Goal: Task Accomplishment & Management: Use online tool/utility

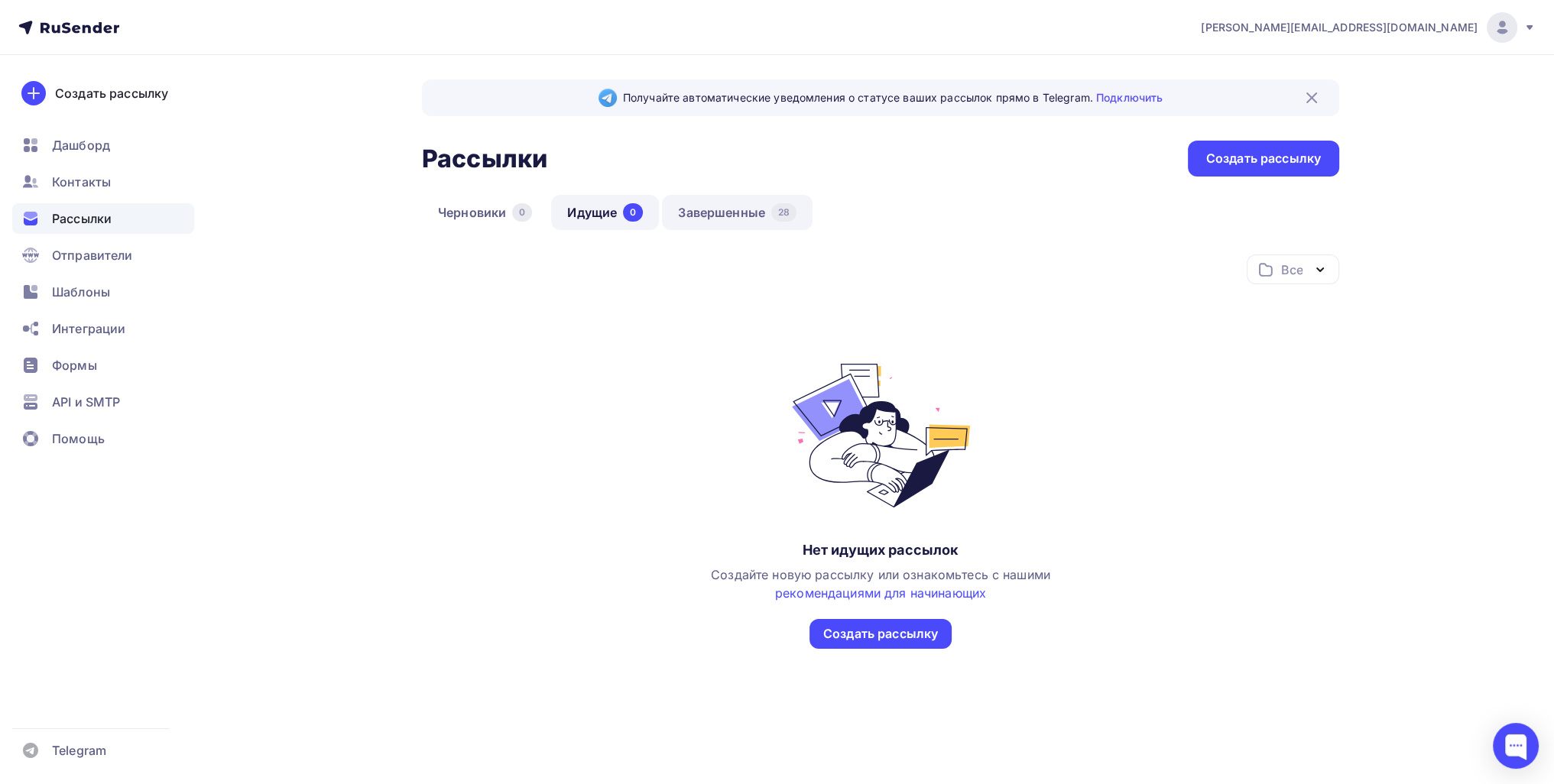
click at [726, 216] on link "Завершенные 28" at bounding box center [737, 212] width 151 height 35
click at [709, 212] on link "Завершенные 28" at bounding box center [737, 212] width 151 height 35
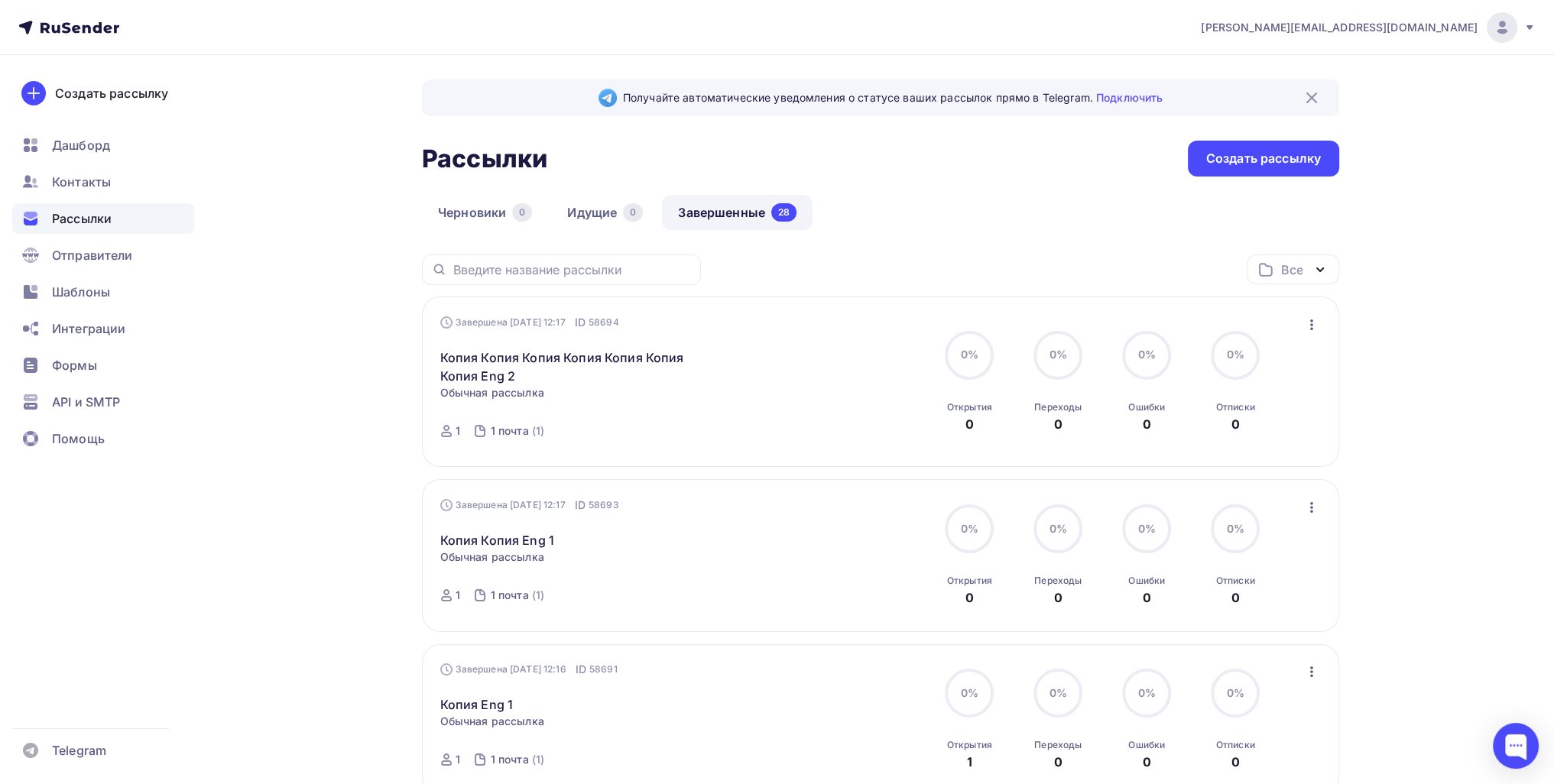
click at [1310, 328] on icon "button" at bounding box center [1312, 325] width 3 height 11
click at [1258, 424] on div "Копировать в новую" at bounding box center [1241, 425] width 157 height 19
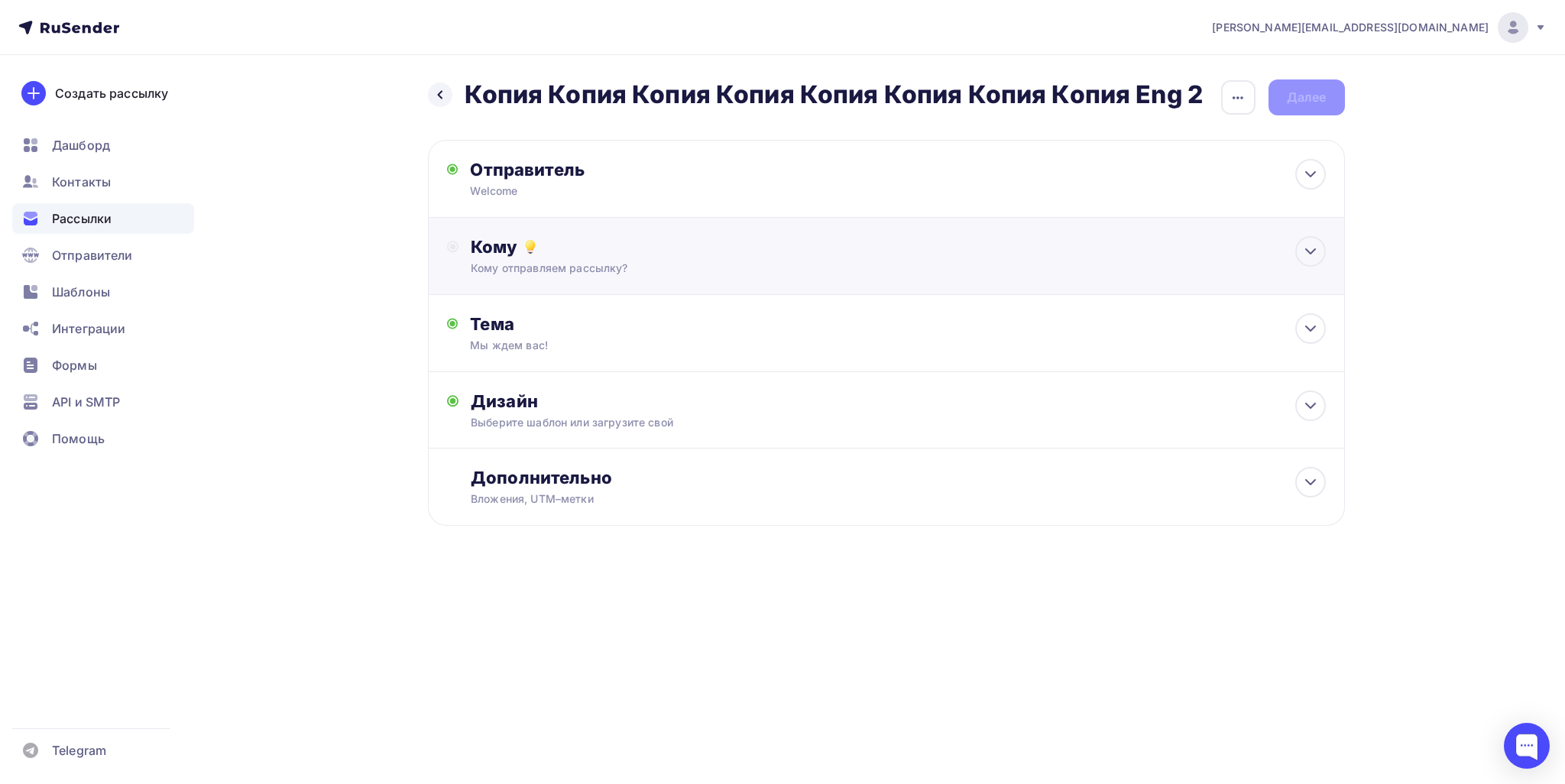
click at [667, 267] on div "Кому отправляем рассылку?" at bounding box center [855, 268] width 770 height 15
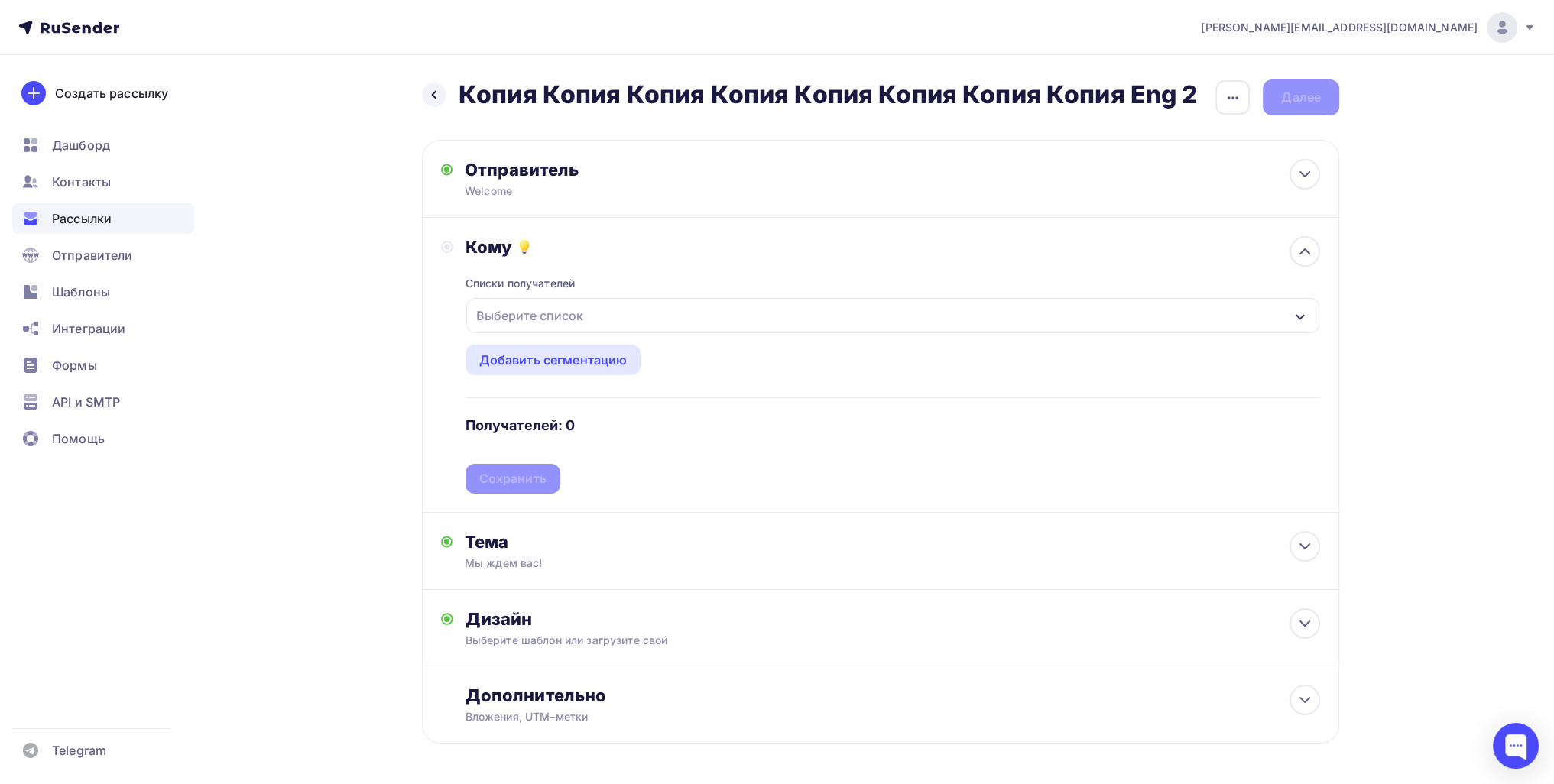
click at [534, 314] on div "Выберите список" at bounding box center [529, 315] width 119 height 27
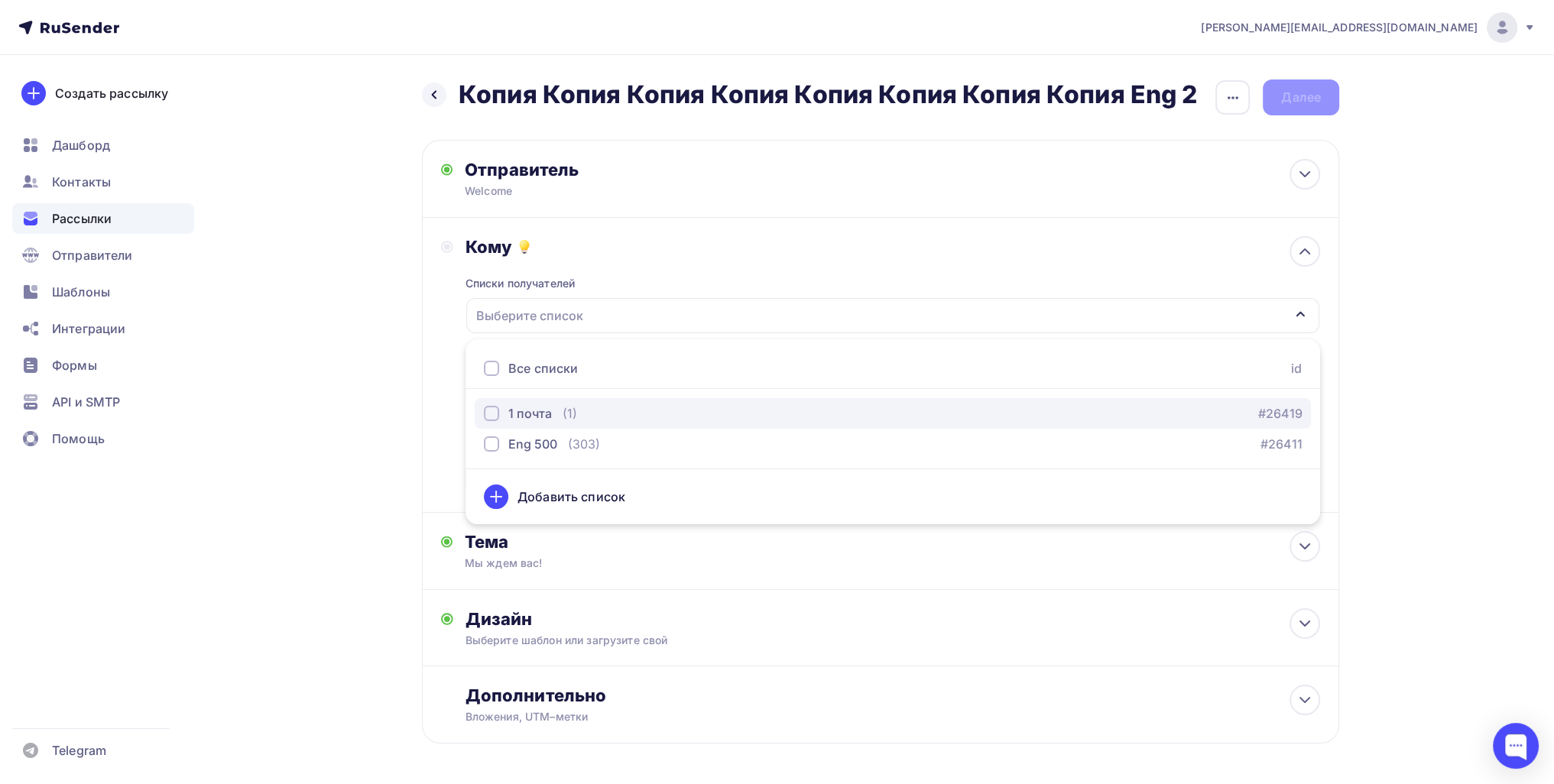
click at [530, 412] on div "1 почта" at bounding box center [529, 413] width 43 height 19
click at [401, 443] on div "Назад Копия Копия Копия Копия Копия Копия Копия Копия Eng 2 Копия Копия Копия К…" at bounding box center [777, 448] width 1252 height 787
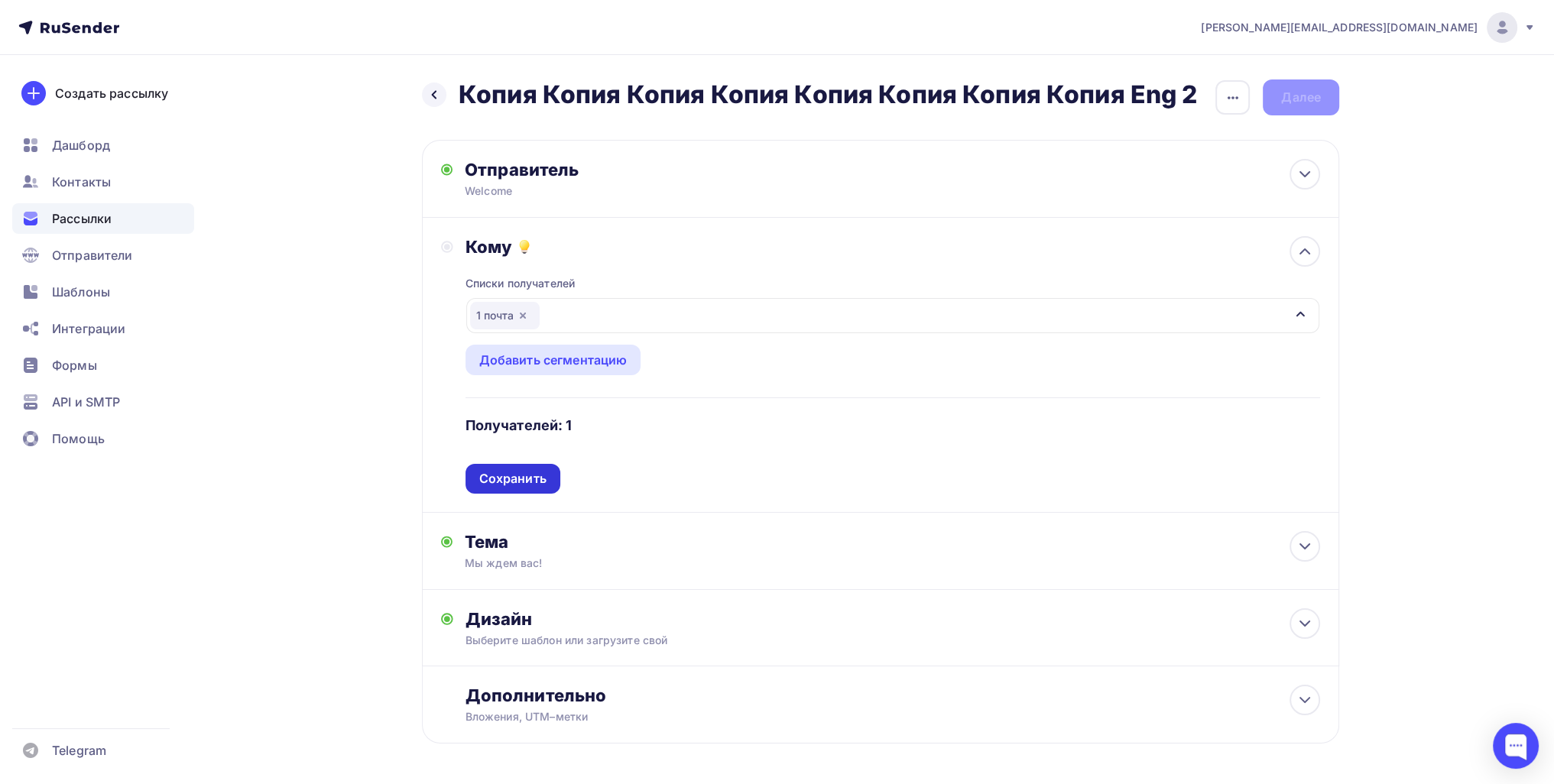
drag, startPoint x: 558, startPoint y: 481, endPoint x: 550, endPoint y: 483, distance: 8.2
click at [558, 481] on div "Списки получателей 1 почта Все списки id 1 почта (1) #26419 Eng 500 (303) #2641…" at bounding box center [893, 375] width 854 height 236
click at [528, 481] on div "Сохранить" at bounding box center [512, 478] width 67 height 18
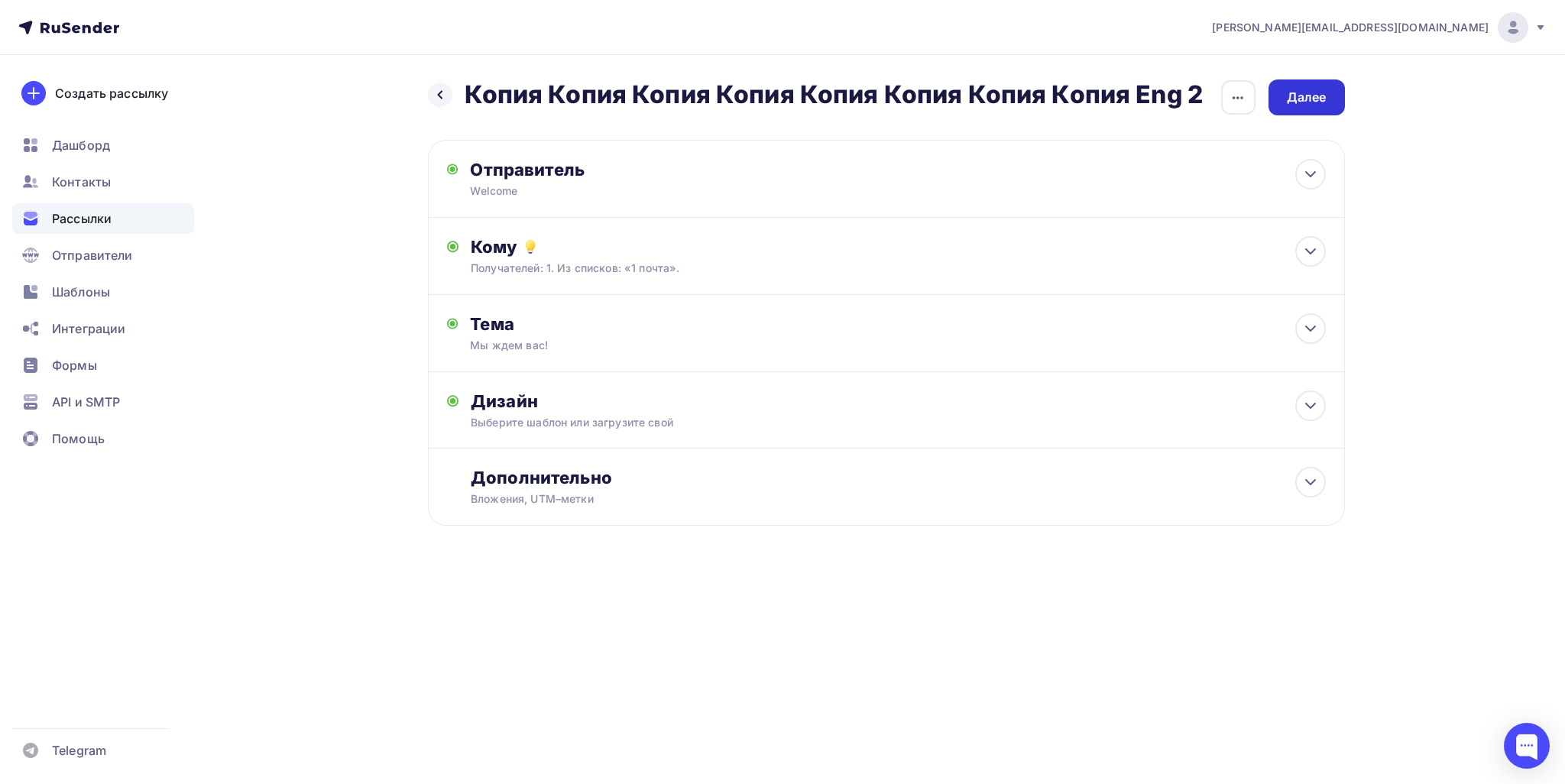
click at [1290, 106] on div "Далее" at bounding box center [1307, 97] width 40 height 18
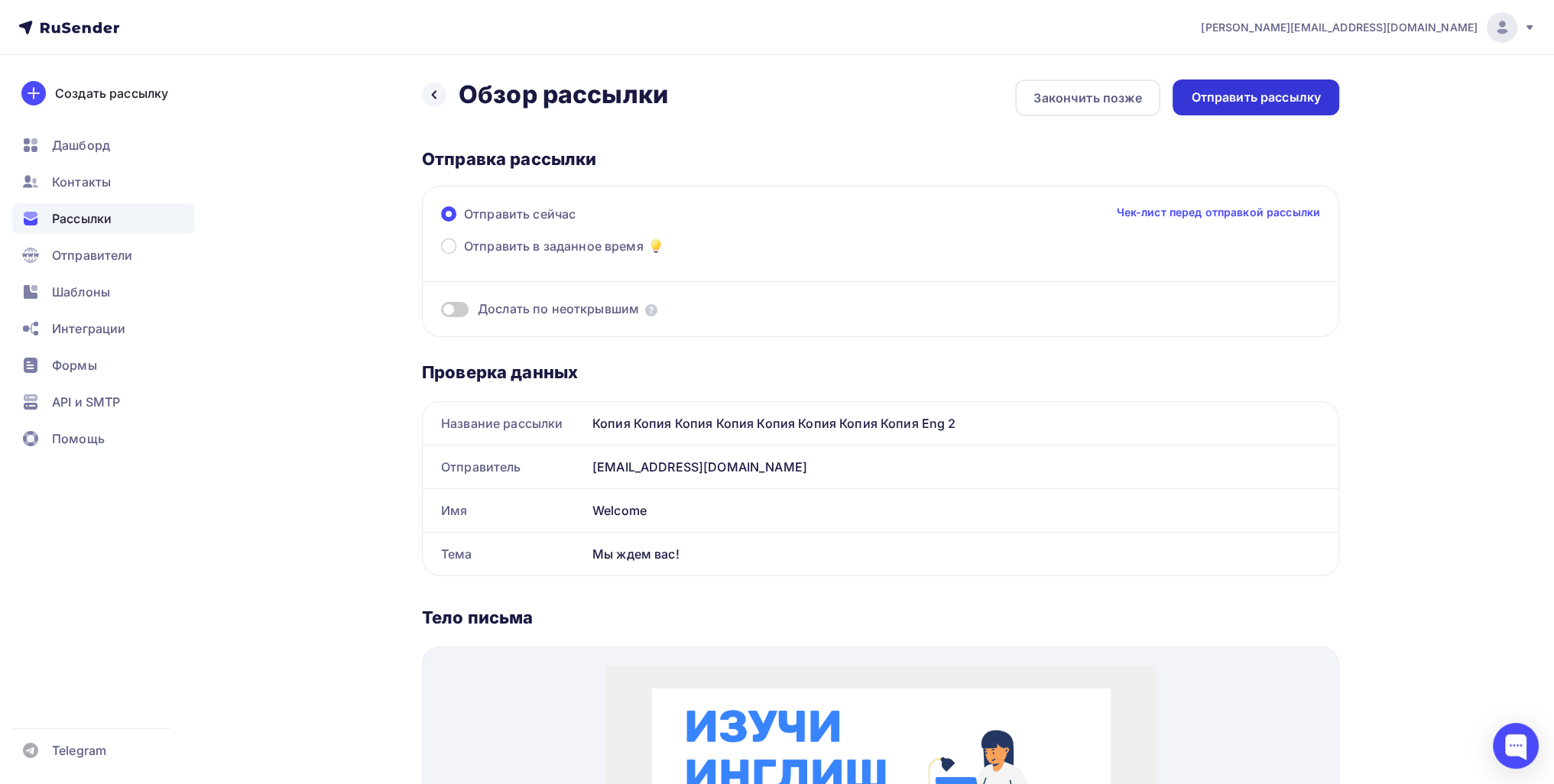
click at [1197, 110] on div "Отправить рассылку" at bounding box center [1255, 97] width 166 height 36
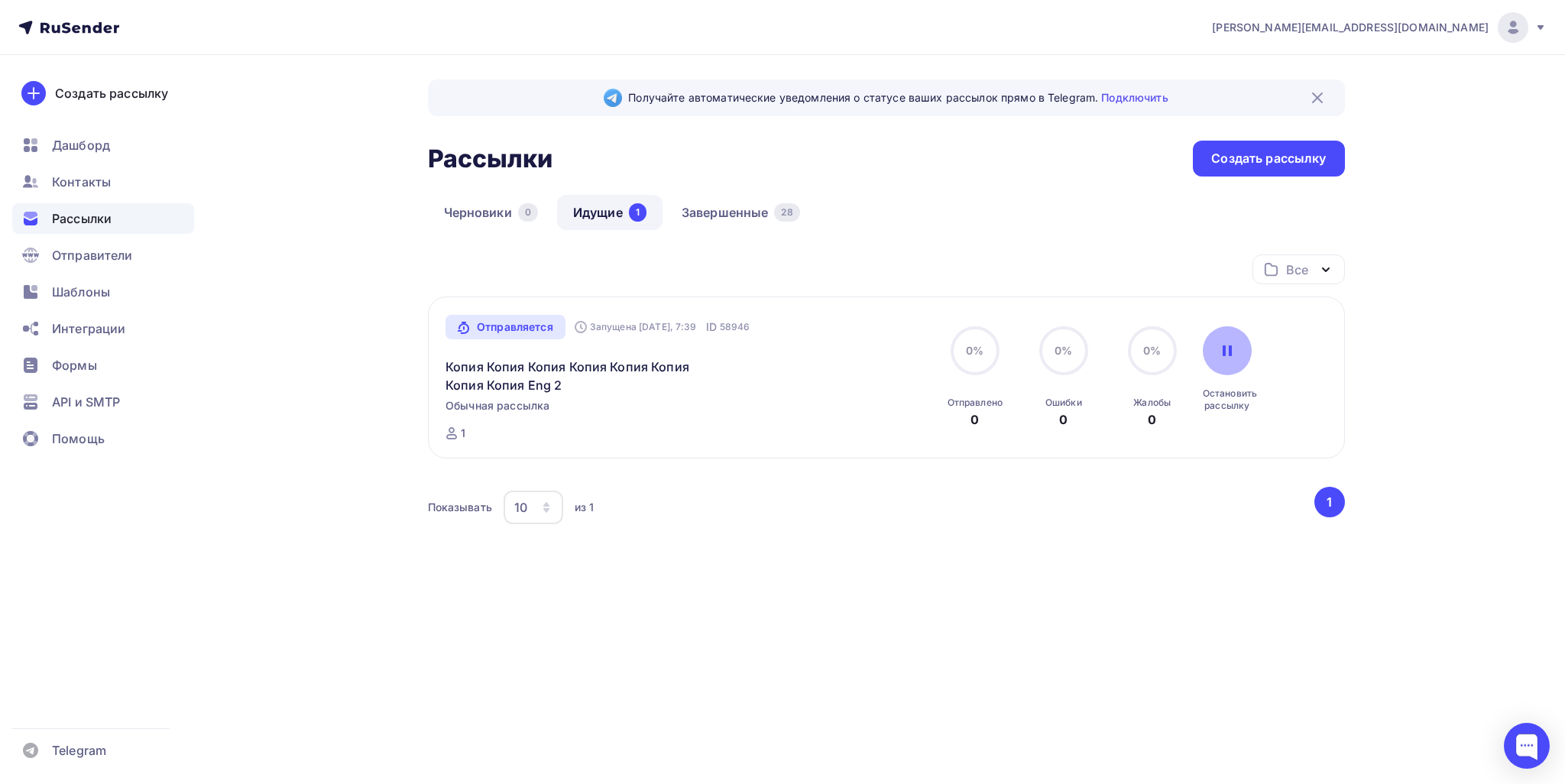
click at [1233, 341] on div at bounding box center [1227, 350] width 49 height 49
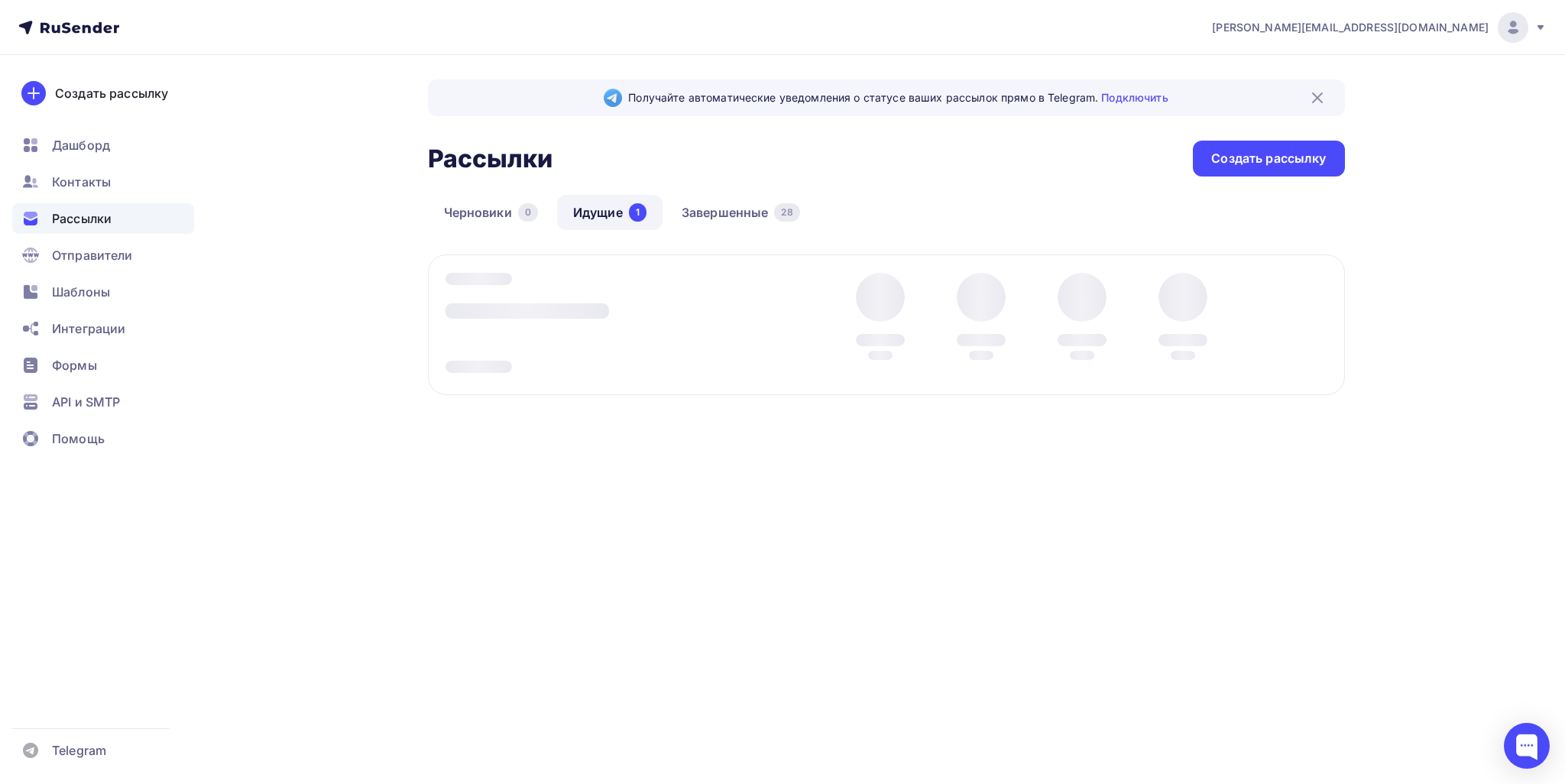
click at [719, 234] on div "Черновики 0 Идущие 1 Завершенные 28" at bounding box center [886, 225] width 917 height 60
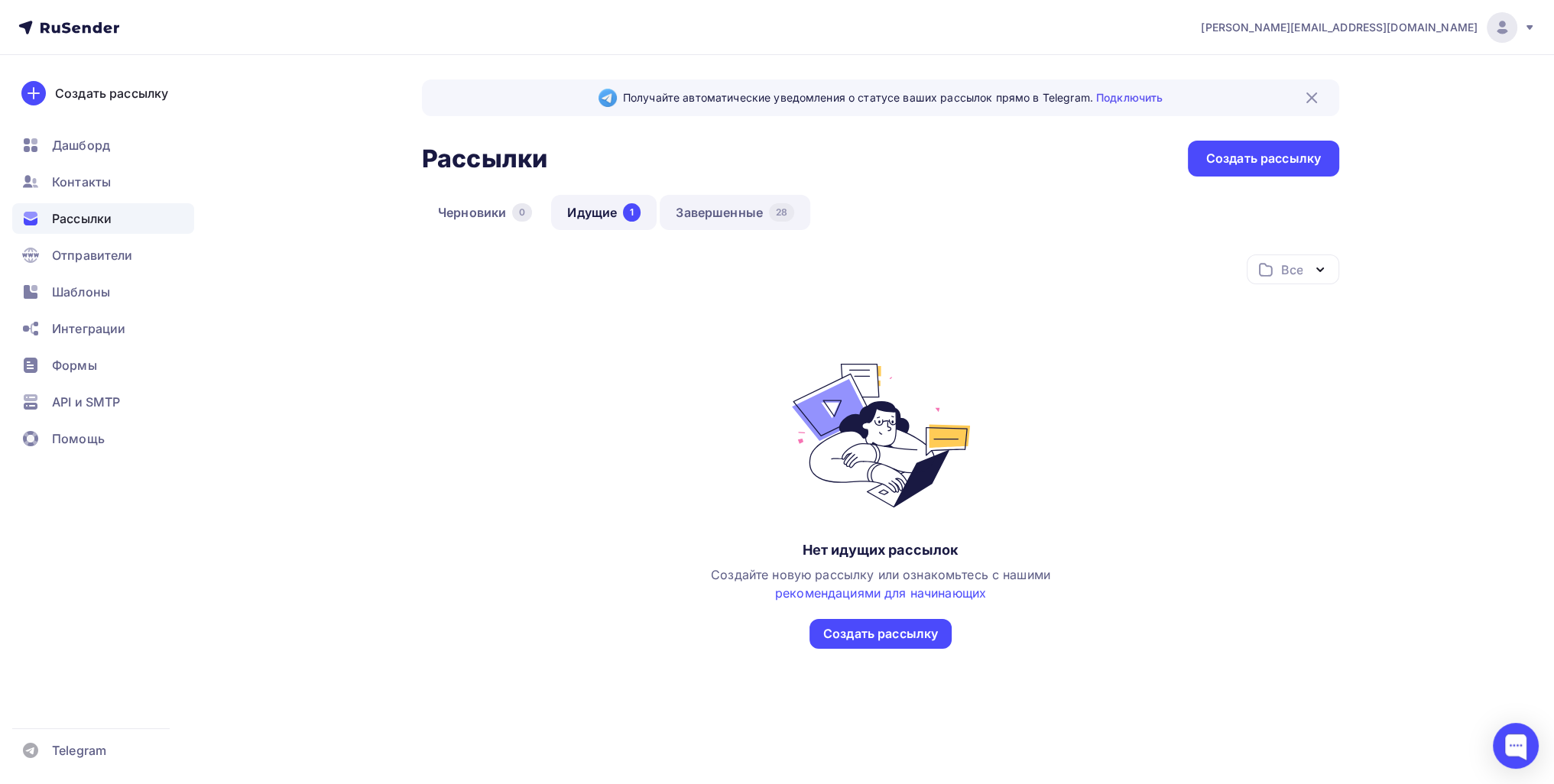
click at [719, 213] on link "Завершенные 28" at bounding box center [735, 212] width 151 height 35
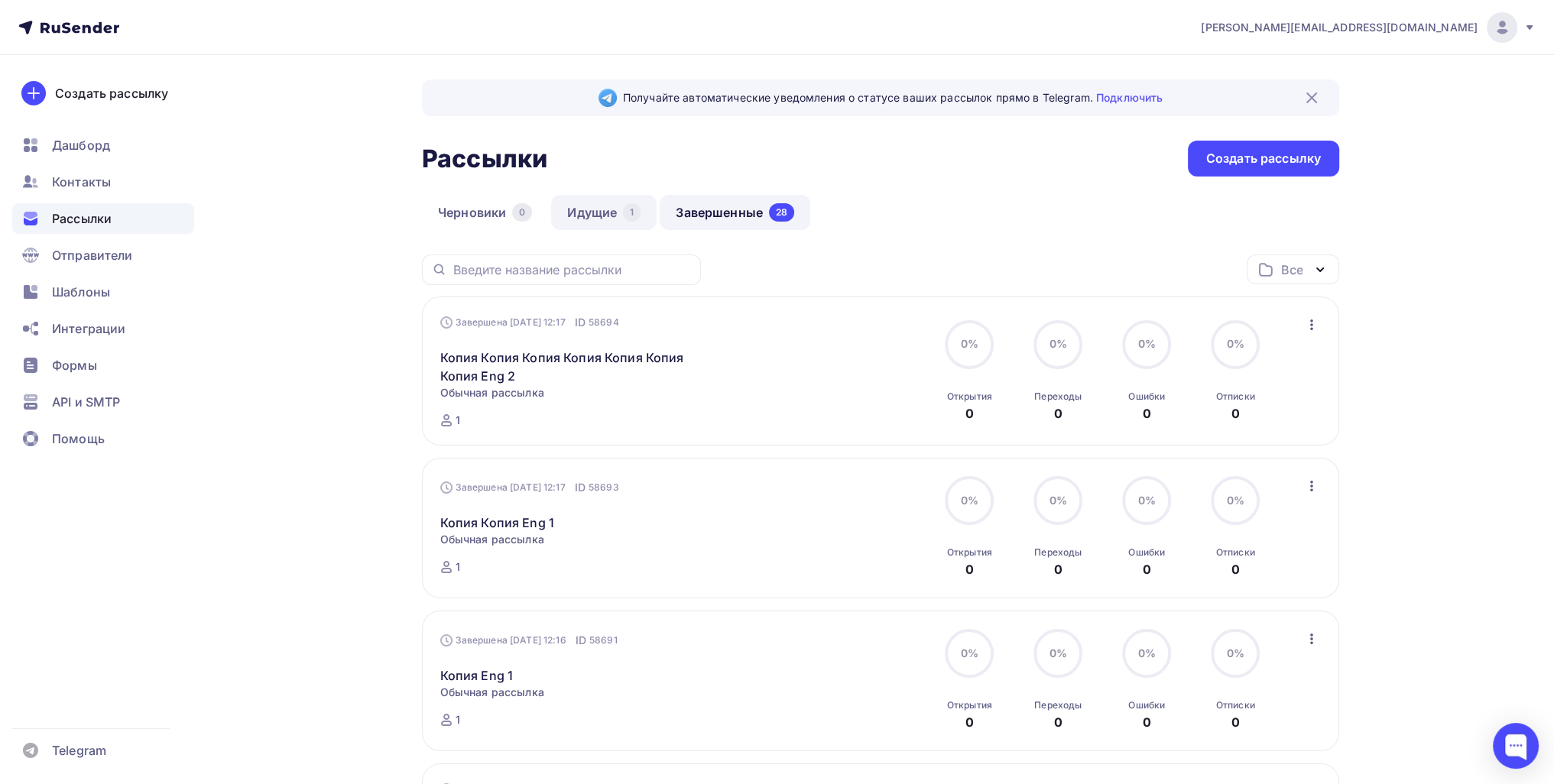
click at [620, 203] on link "Идущие 1" at bounding box center [604, 212] width 106 height 35
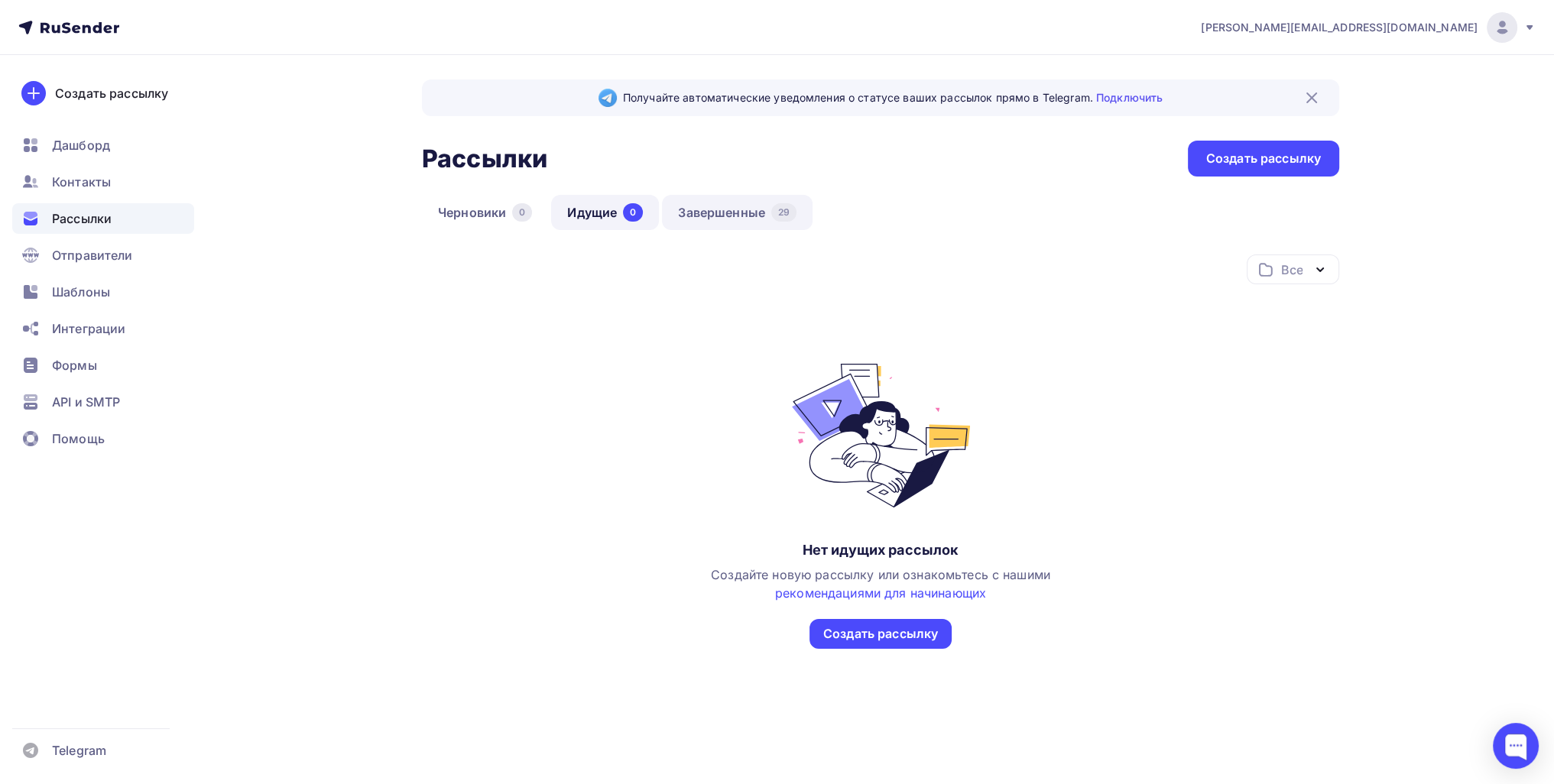
click at [746, 207] on link "Завершенные 29" at bounding box center [737, 212] width 151 height 35
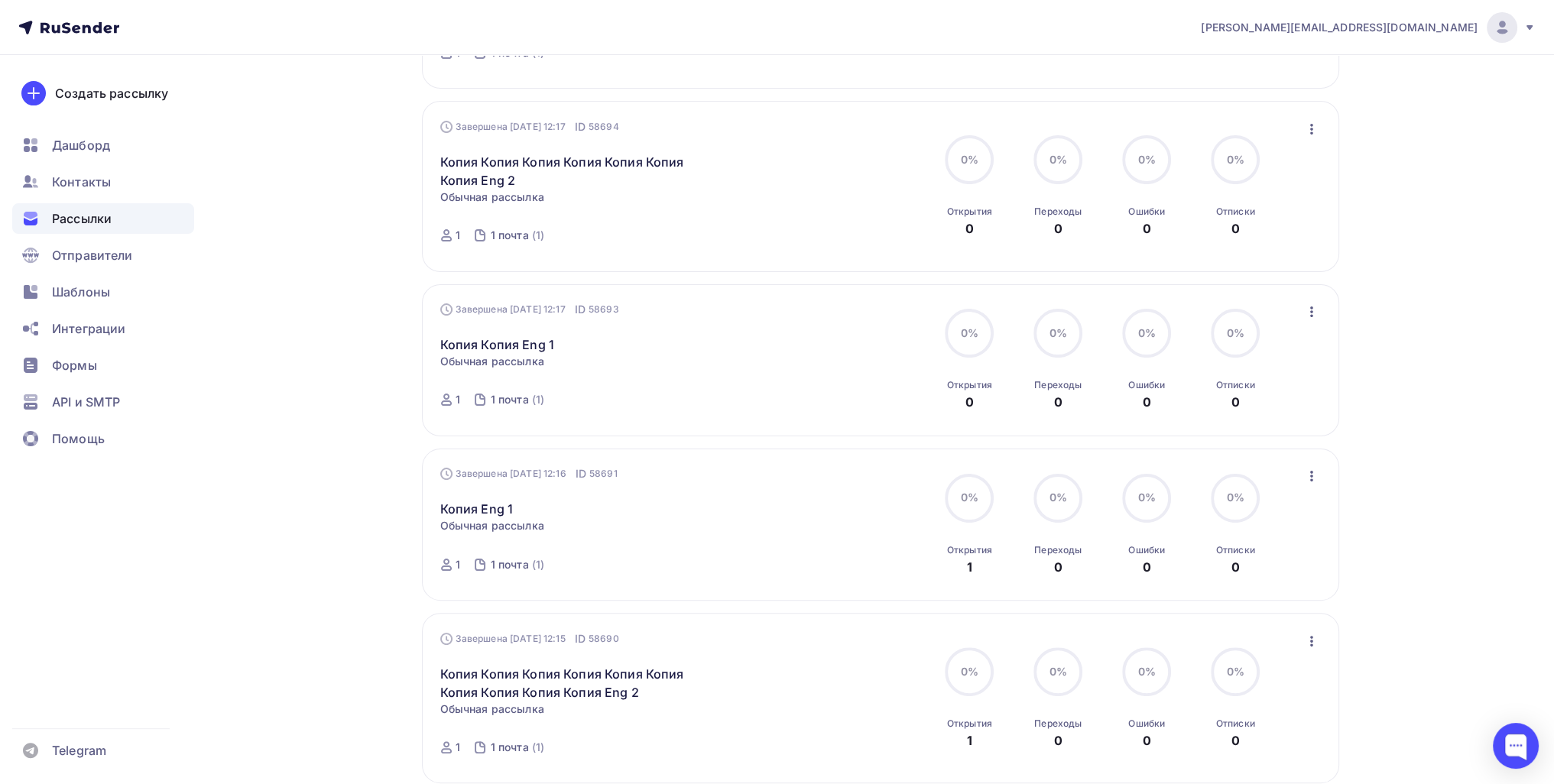
scroll to position [382, 0]
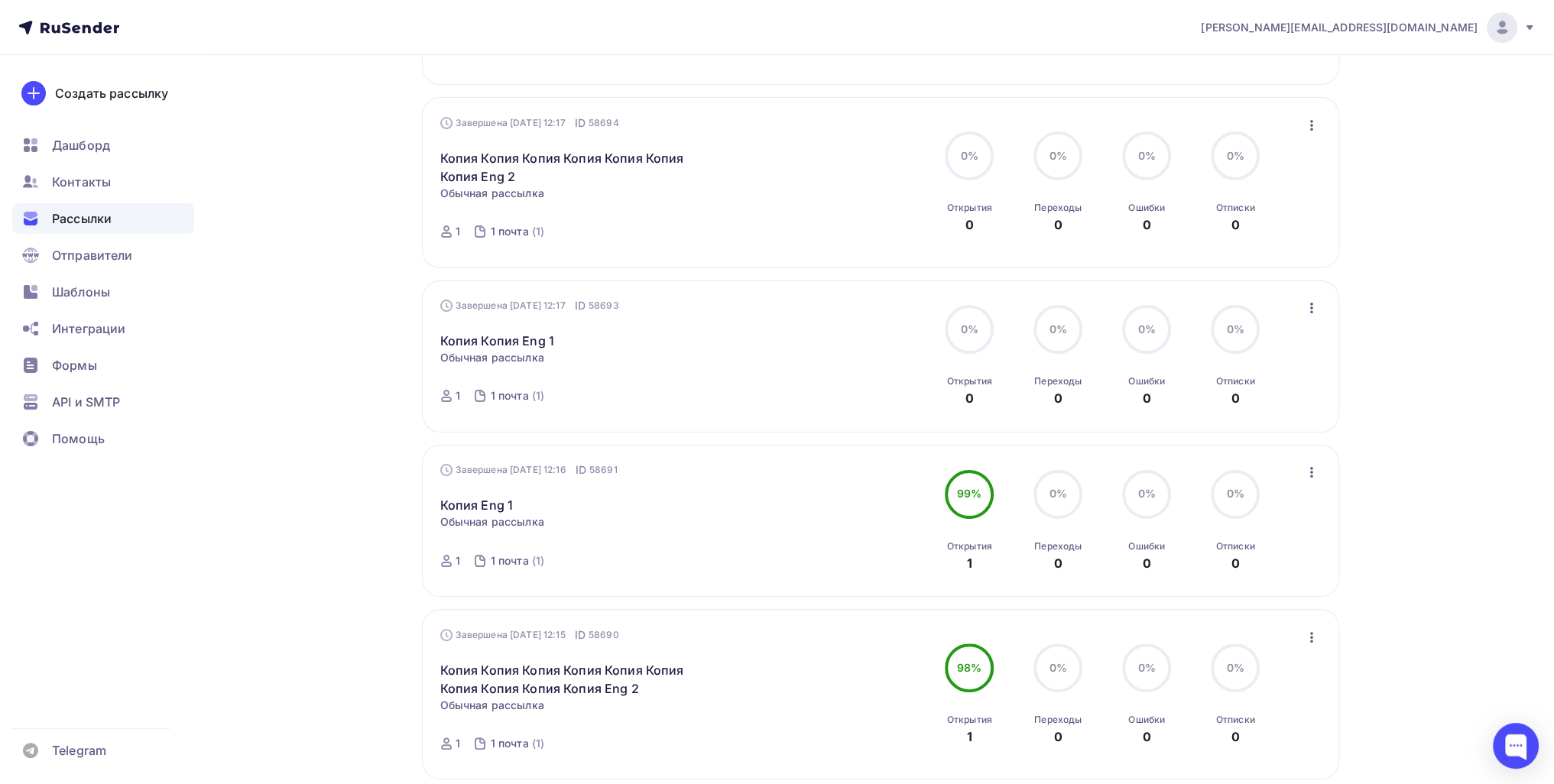
click at [1312, 470] on icon "button" at bounding box center [1312, 472] width 19 height 19
click at [1244, 567] on div "Копировать в новую" at bounding box center [1241, 573] width 157 height 19
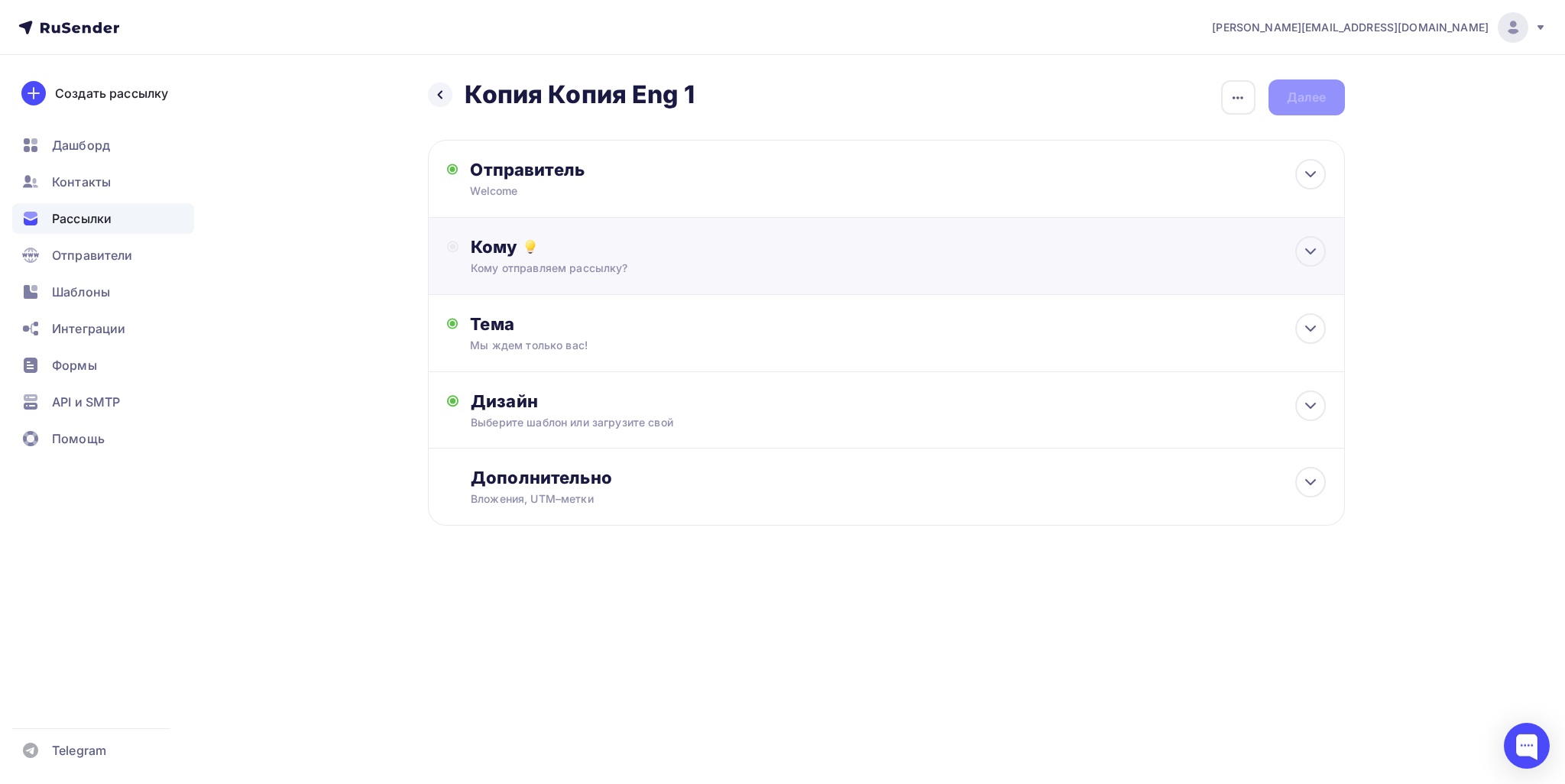
click at [645, 249] on div "Кому" at bounding box center [898, 246] width 854 height 21
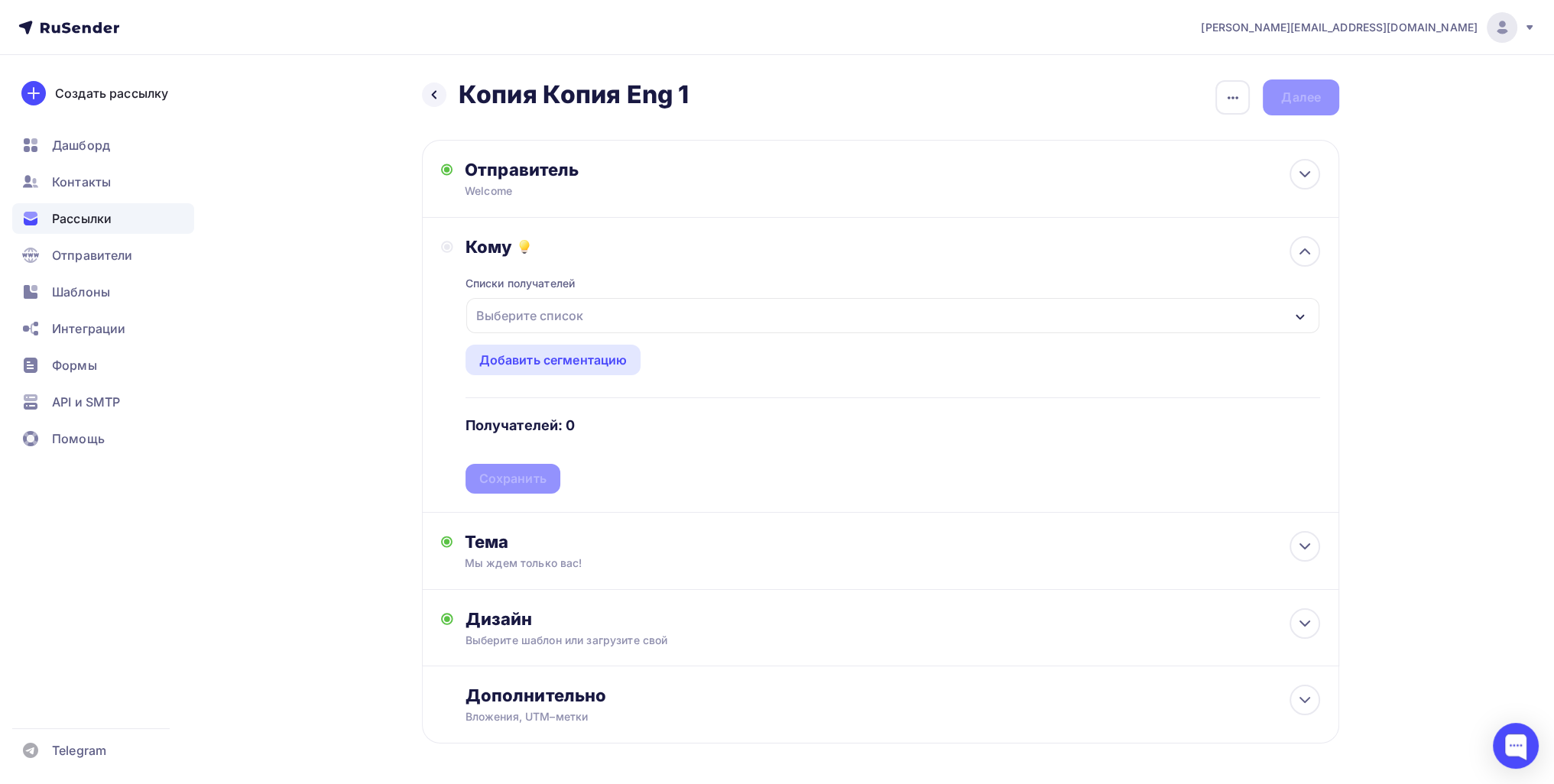
click at [557, 310] on div "Выберите список" at bounding box center [529, 315] width 119 height 27
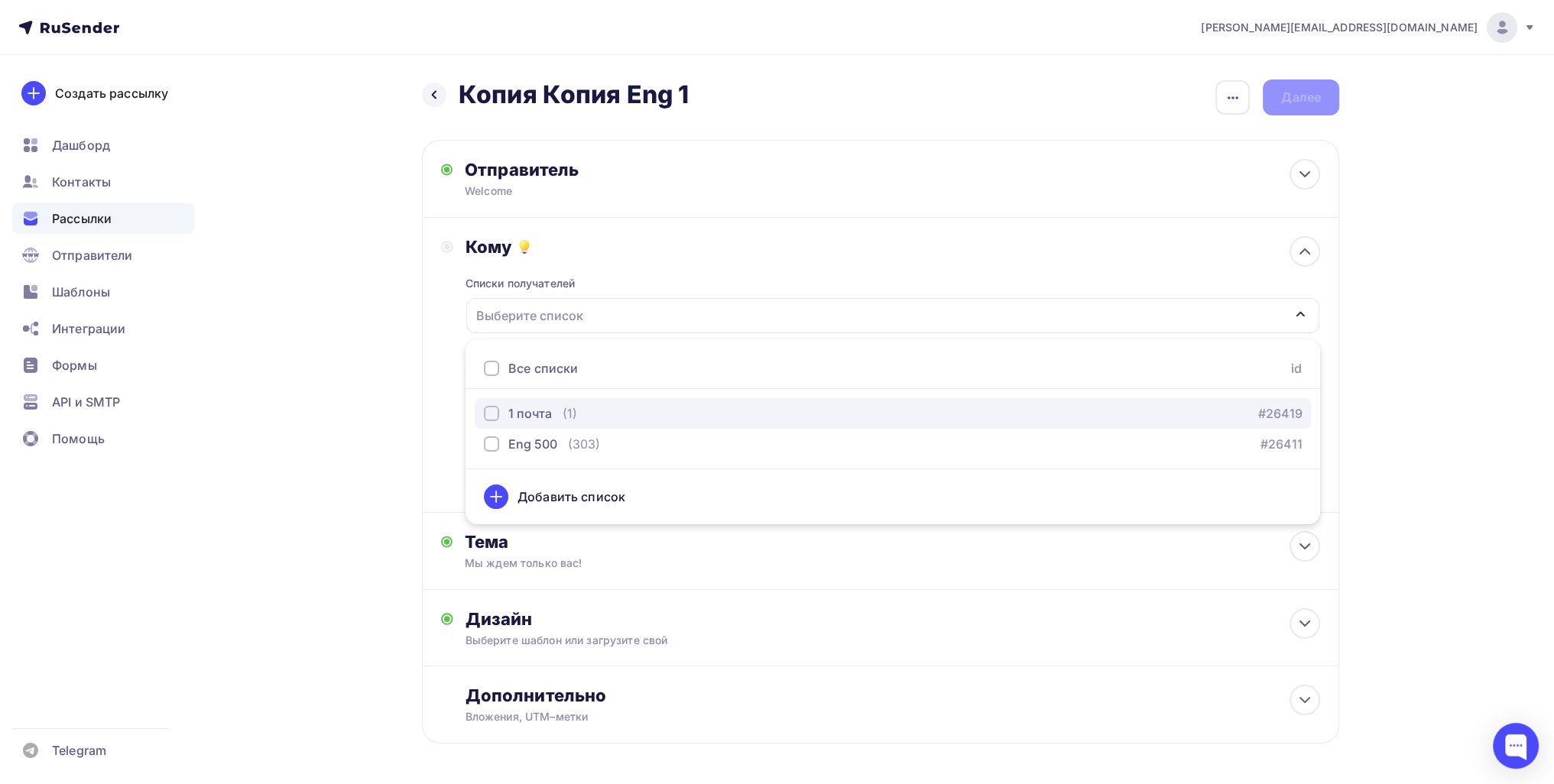
drag, startPoint x: 543, startPoint y: 415, endPoint x: 317, endPoint y: 433, distance: 226.7
click at [541, 415] on div "1 почта" at bounding box center [529, 413] width 43 height 19
click at [280, 441] on div "Назад Копия Копия Eng 1 Копия Копия Eng 1 Закончить позже Переименовать рассылк…" at bounding box center [777, 448] width 1252 height 787
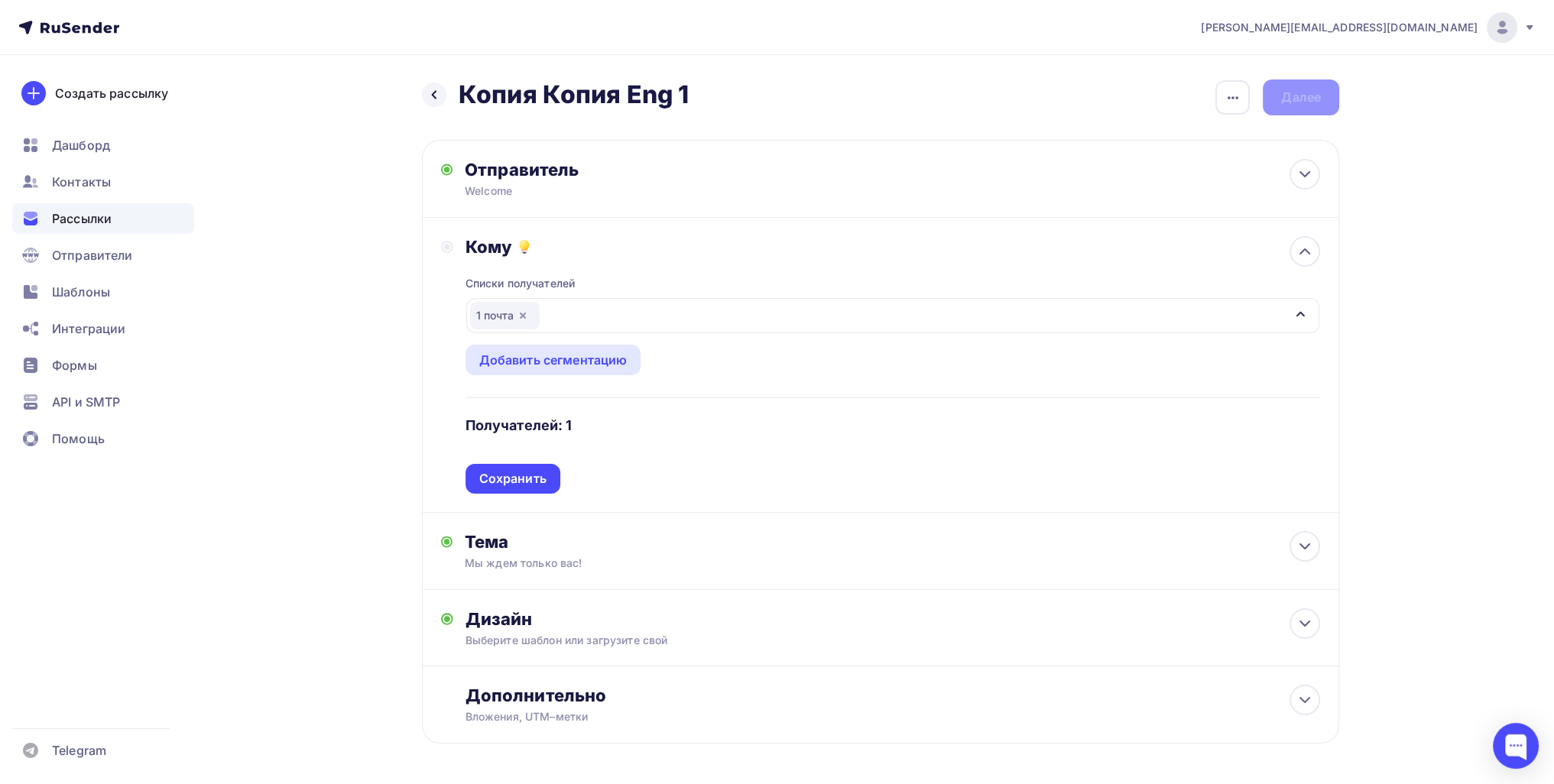
click at [476, 476] on div "Списки получателей 1 почта Все списки id 1 почта (1) #26419 Eng 500 (303) #2641…" at bounding box center [893, 375] width 854 height 236
click at [476, 476] on div "Сохранить" at bounding box center [512, 478] width 95 height 30
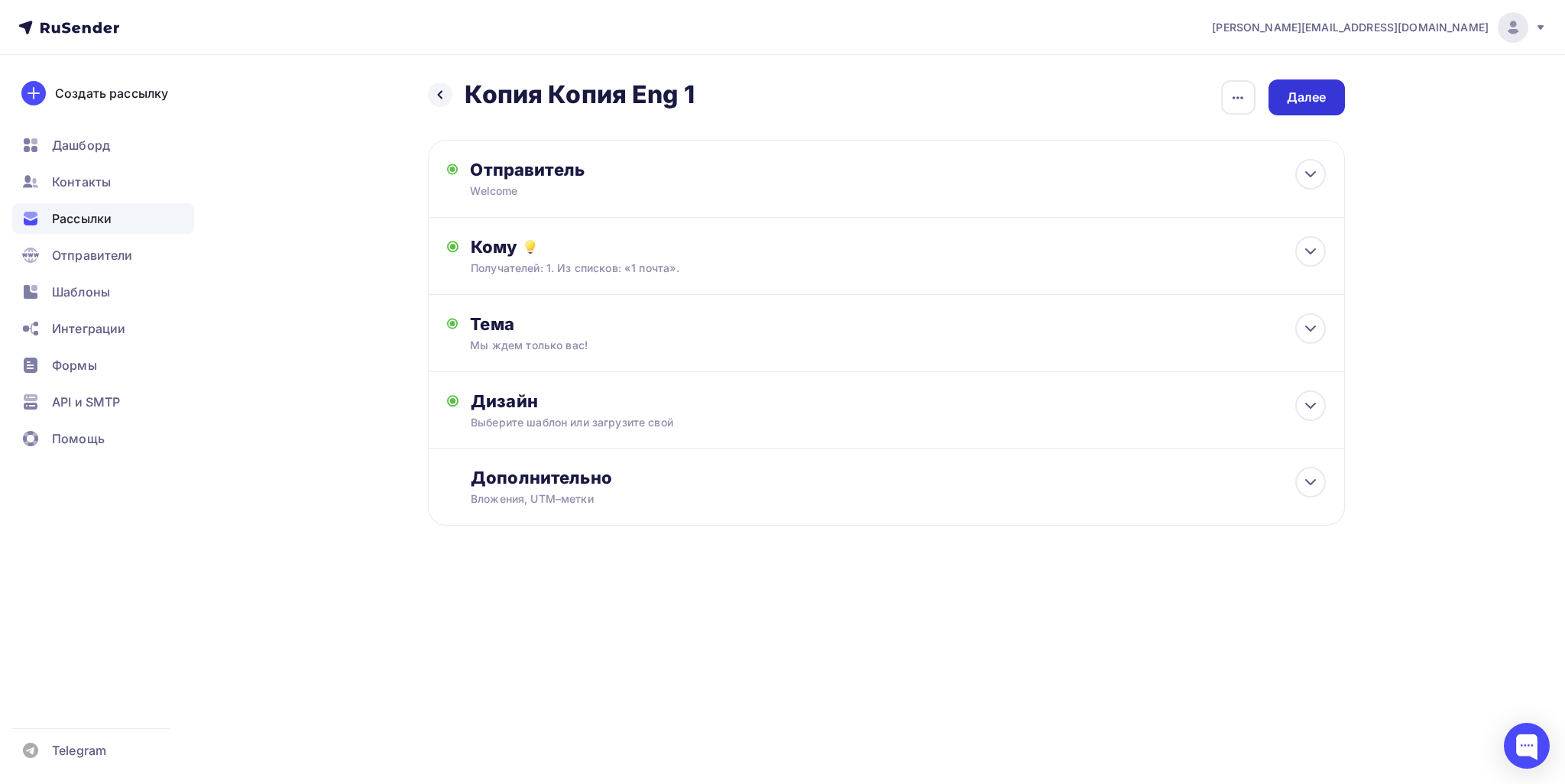
click at [1289, 93] on div "Далее" at bounding box center [1307, 97] width 40 height 18
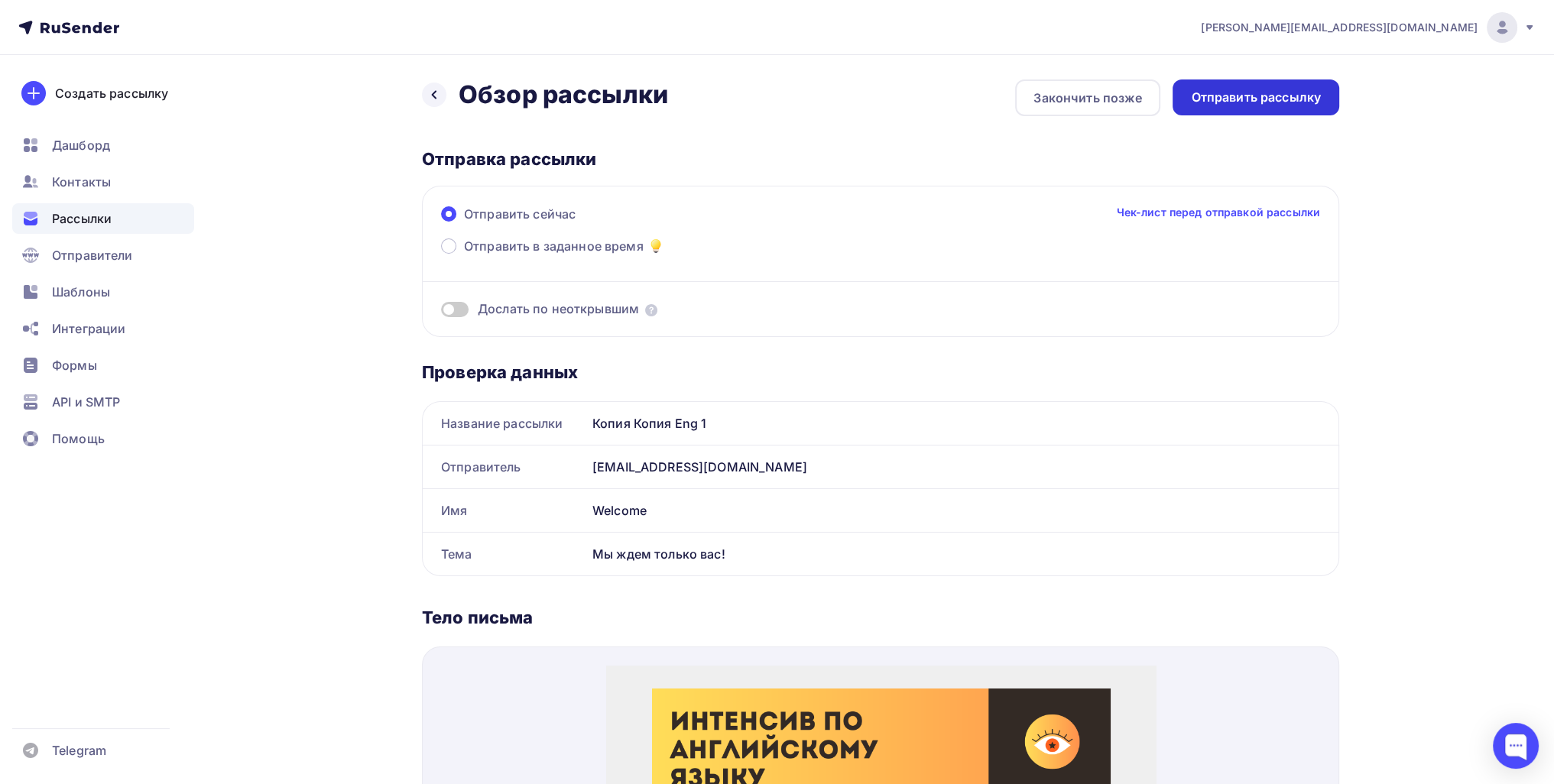
click at [1316, 90] on div "Отправить рассылку" at bounding box center [1256, 97] width 130 height 18
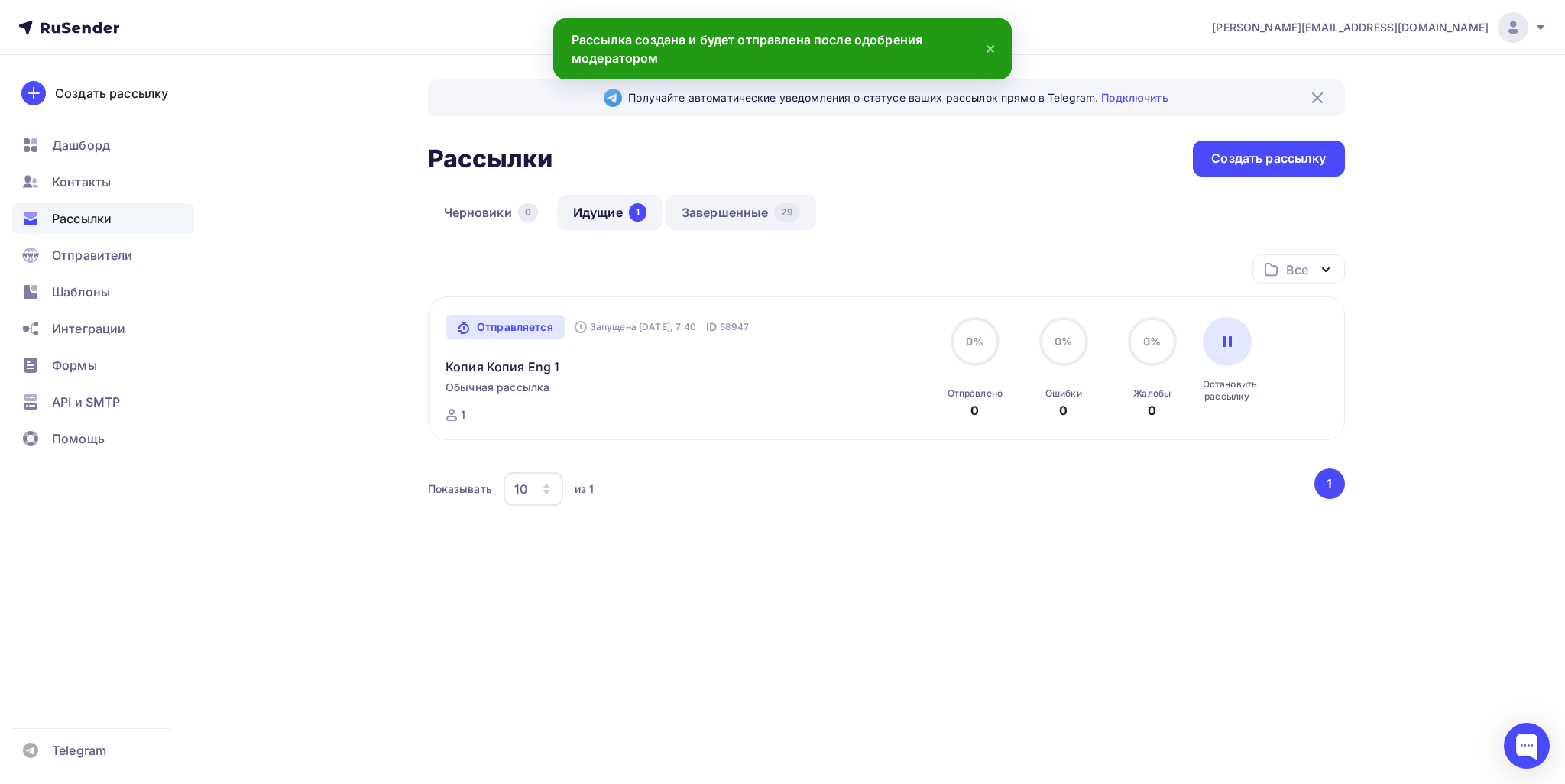
click at [715, 205] on link "Завершенные 29" at bounding box center [741, 212] width 151 height 35
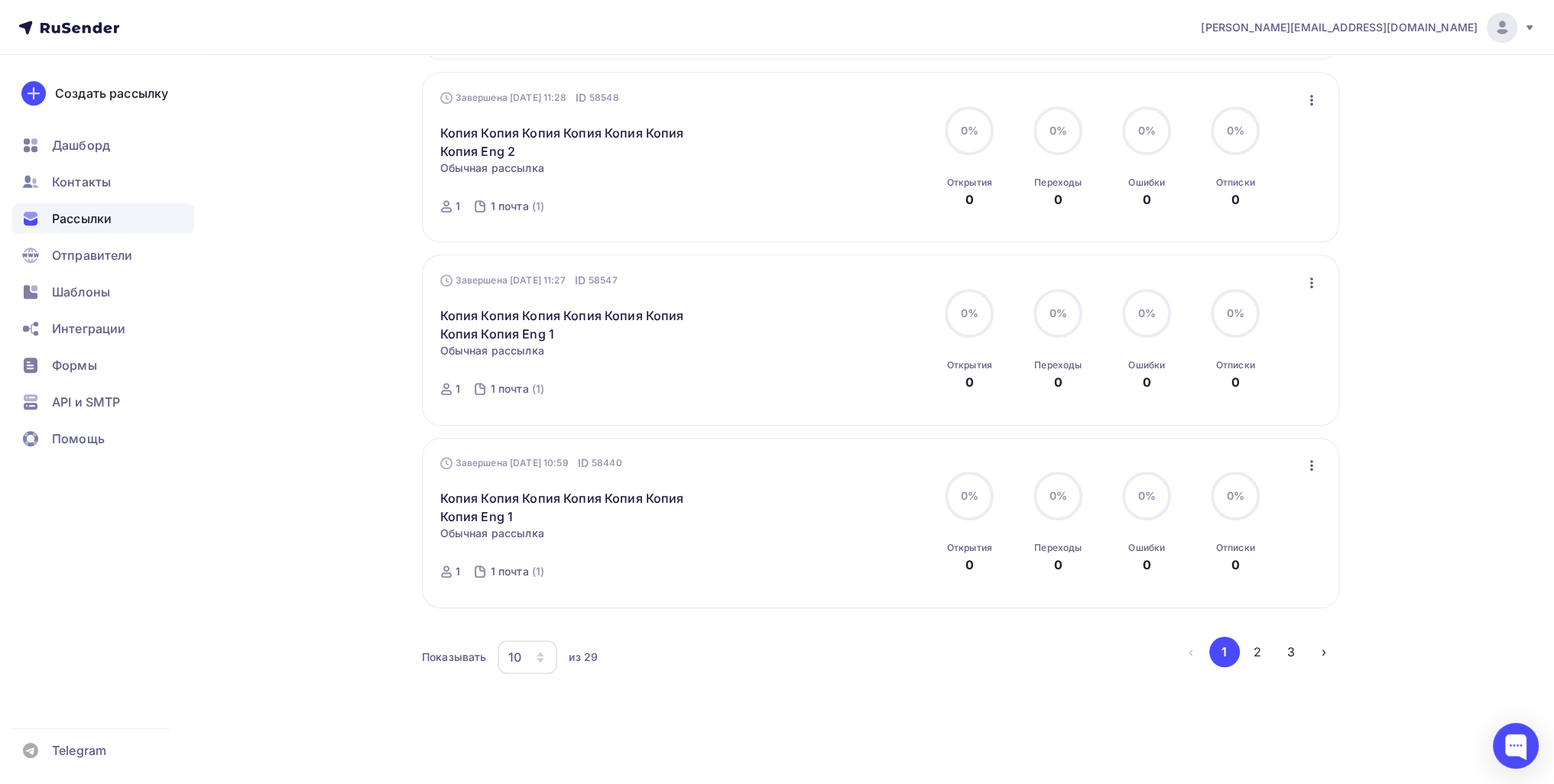
scroll to position [1473, 0]
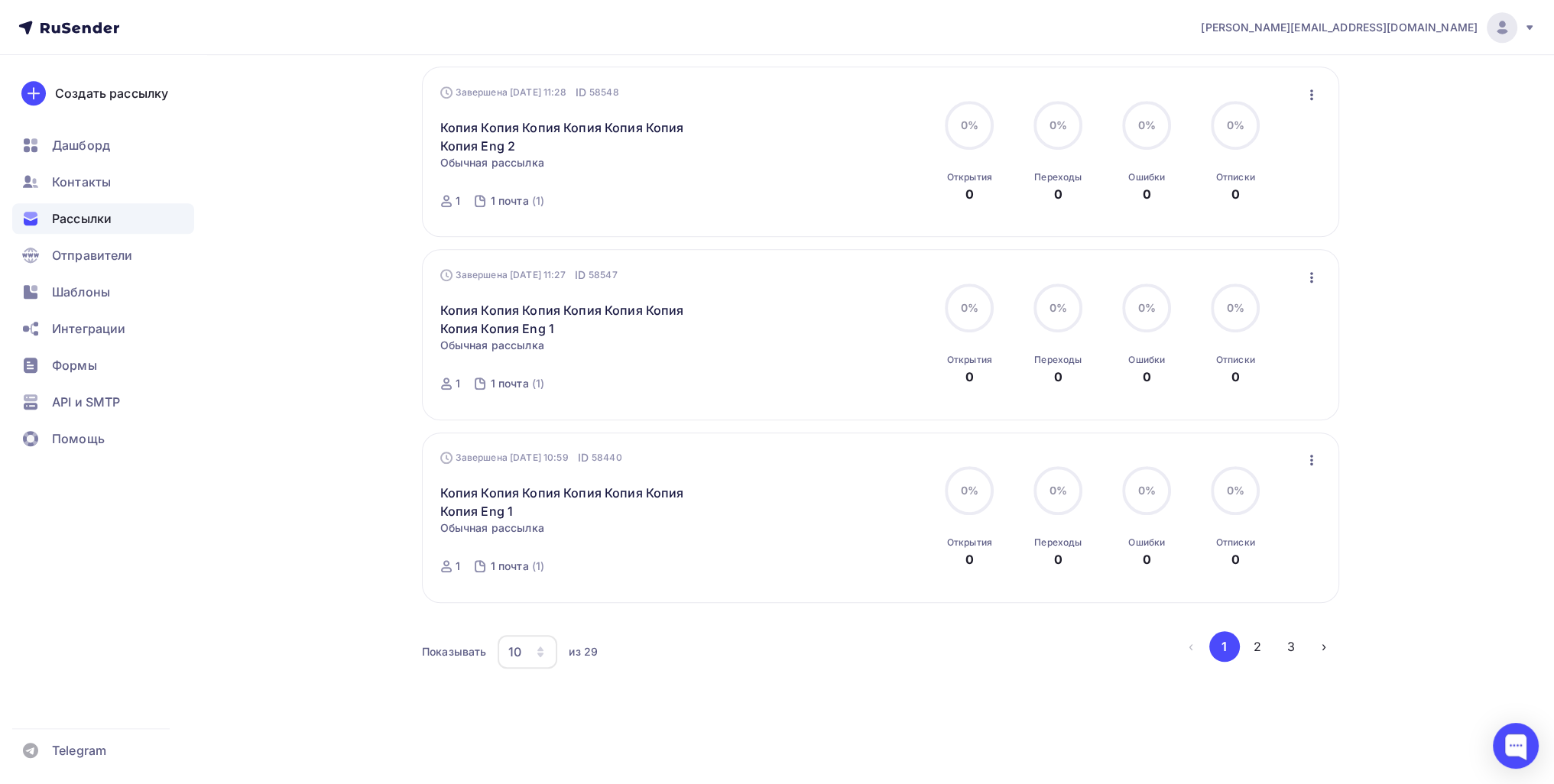
click at [1310, 454] on icon "button" at bounding box center [1312, 459] width 3 height 11
click at [1258, 558] on div "Копировать в новую" at bounding box center [1241, 560] width 157 height 19
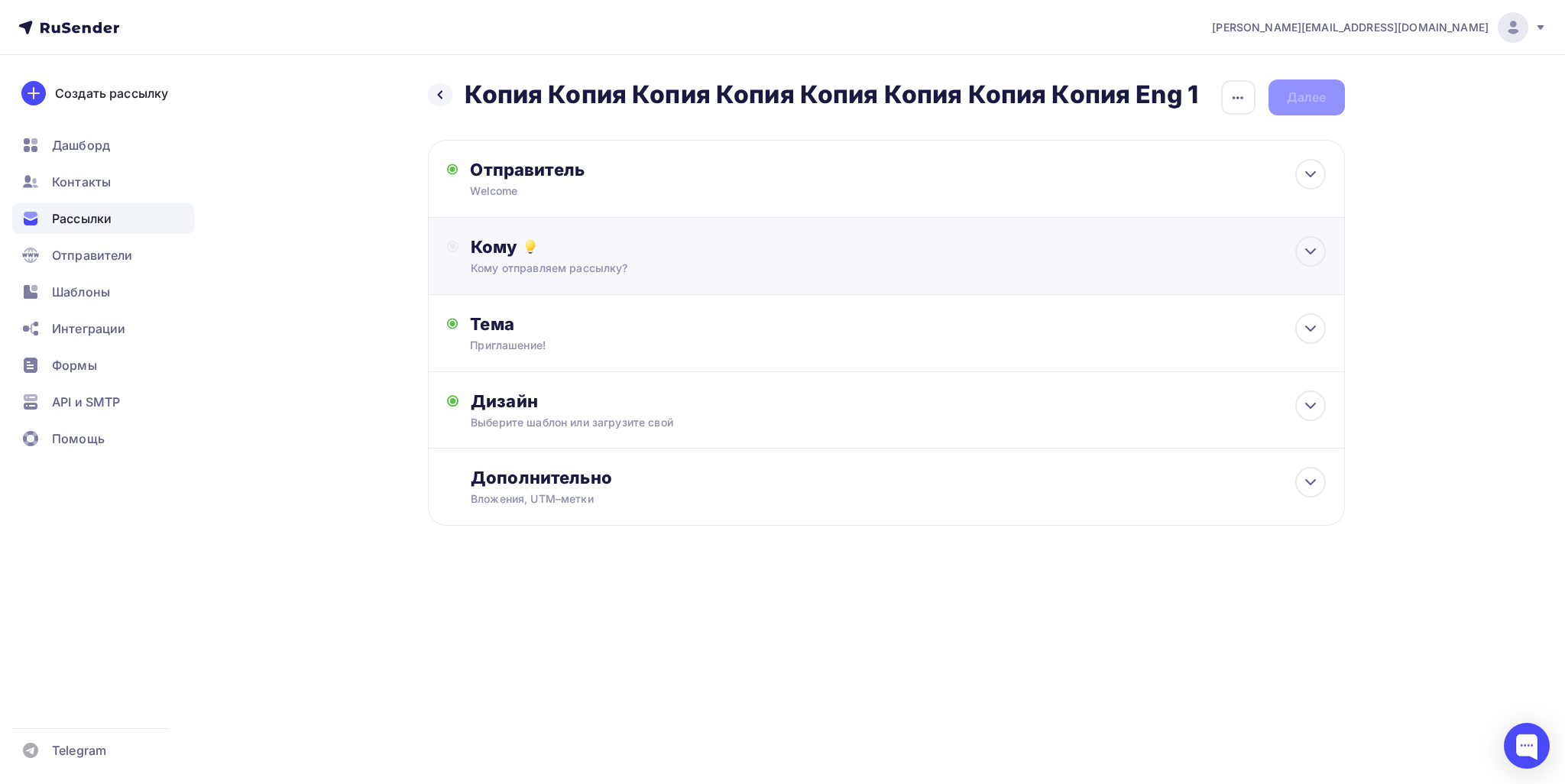
click at [596, 247] on div "Кому" at bounding box center [898, 246] width 854 height 21
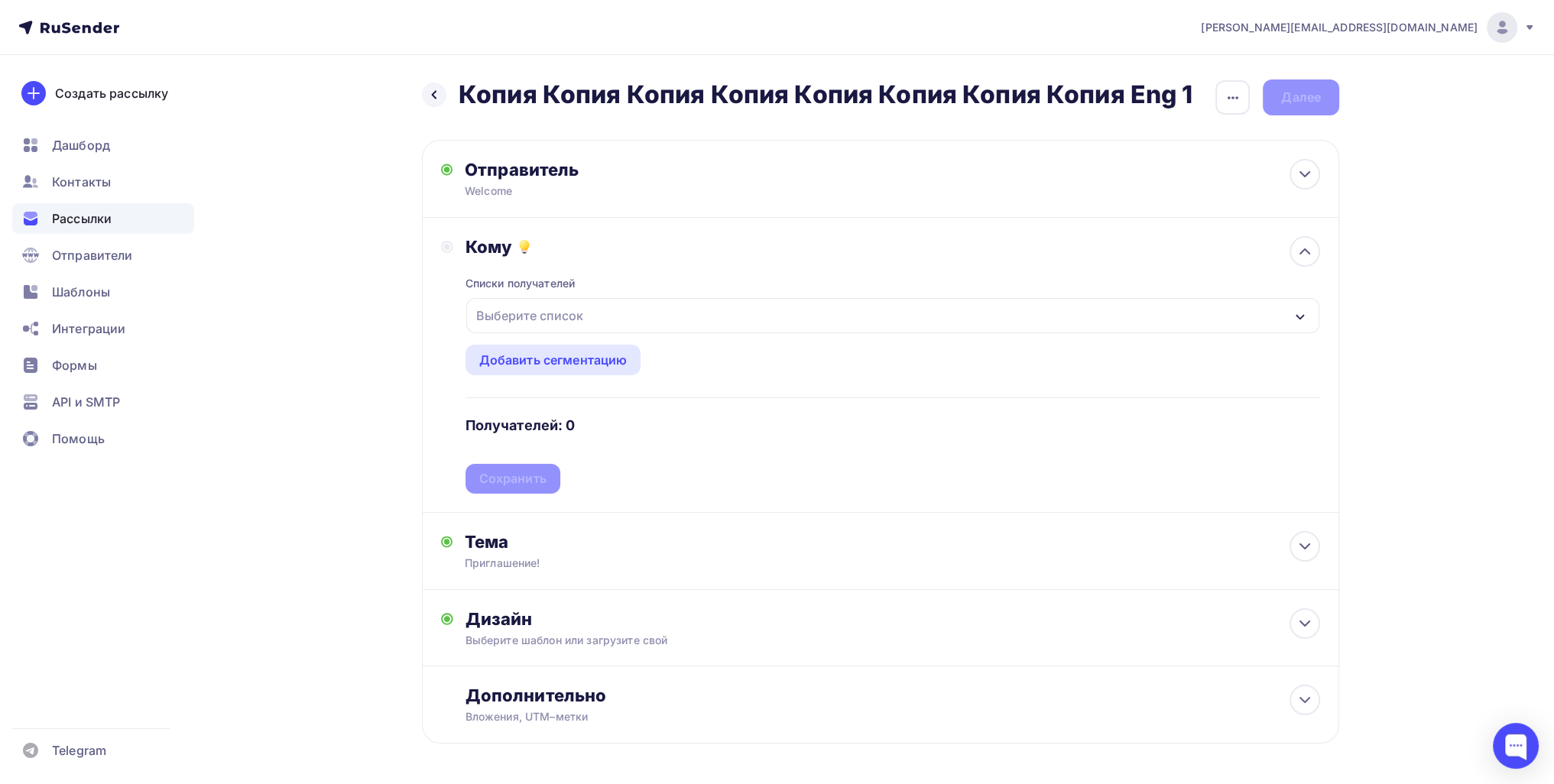
click at [583, 311] on div "Выберите список" at bounding box center [529, 315] width 119 height 27
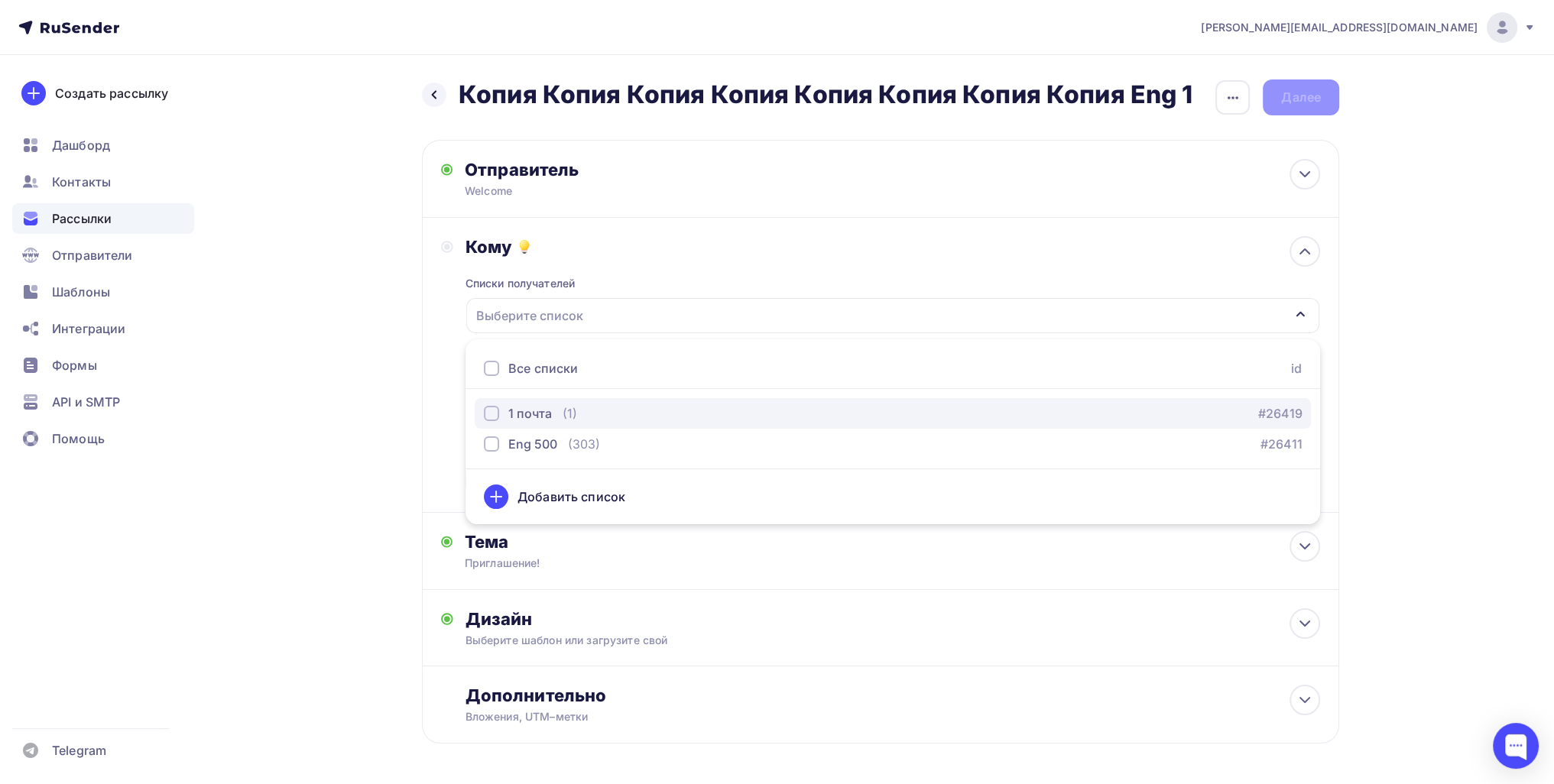
drag, startPoint x: 555, startPoint y: 408, endPoint x: 529, endPoint y: 410, distance: 26.1
click at [553, 408] on div "1 почта (1)" at bounding box center [530, 413] width 93 height 19
click at [379, 435] on div "Назад Копия Копия Копия Копия Копия Копия Копия Копия Eng 1 Копия Копия Копия К…" at bounding box center [777, 448] width 1252 height 787
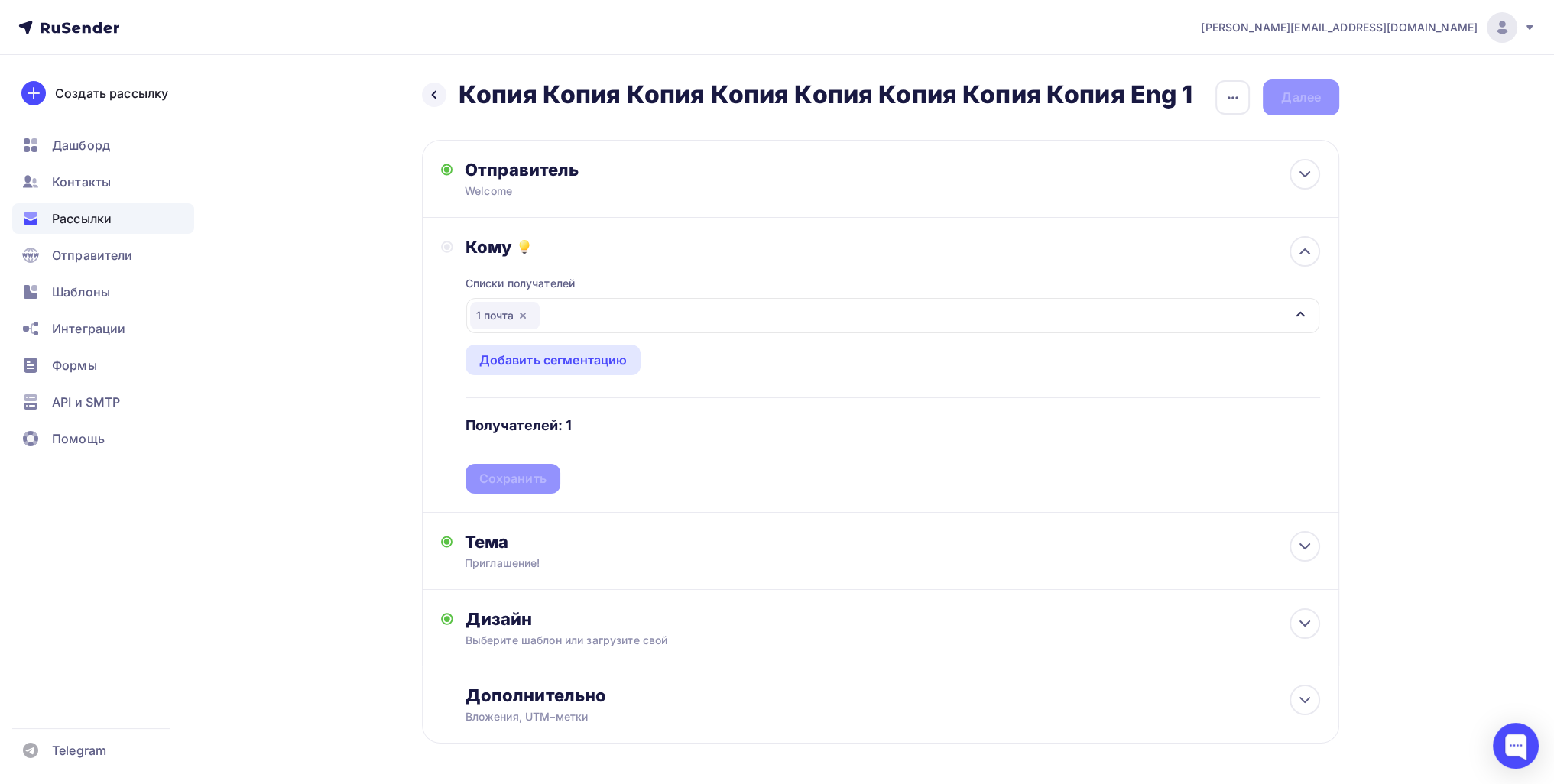
click at [534, 474] on div "Списки получателей 1 почта Все списки id 1 почта (1) #26419 Eng 500 (303) #2641…" at bounding box center [893, 375] width 854 height 236
click at [541, 474] on div "Сохранить" at bounding box center [512, 478] width 67 height 18
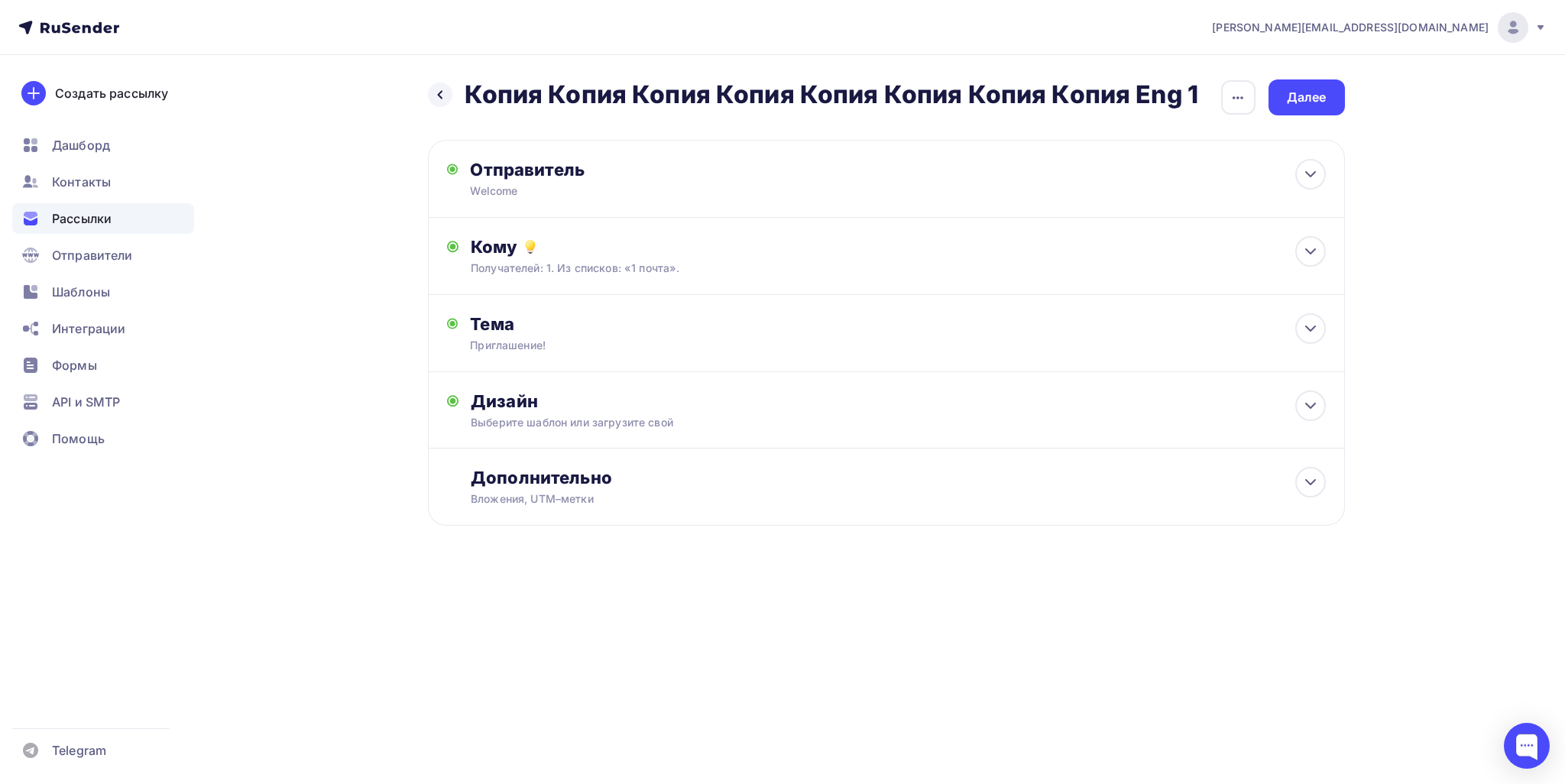
click at [1344, 61] on div "Назад Копия Копия Копия Копия Копия Копия Копия Копия Eng 1 Копия Копия Копия К…" at bounding box center [782, 340] width 1252 height 569
click at [1326, 97] on div "Далее" at bounding box center [1307, 97] width 77 height 36
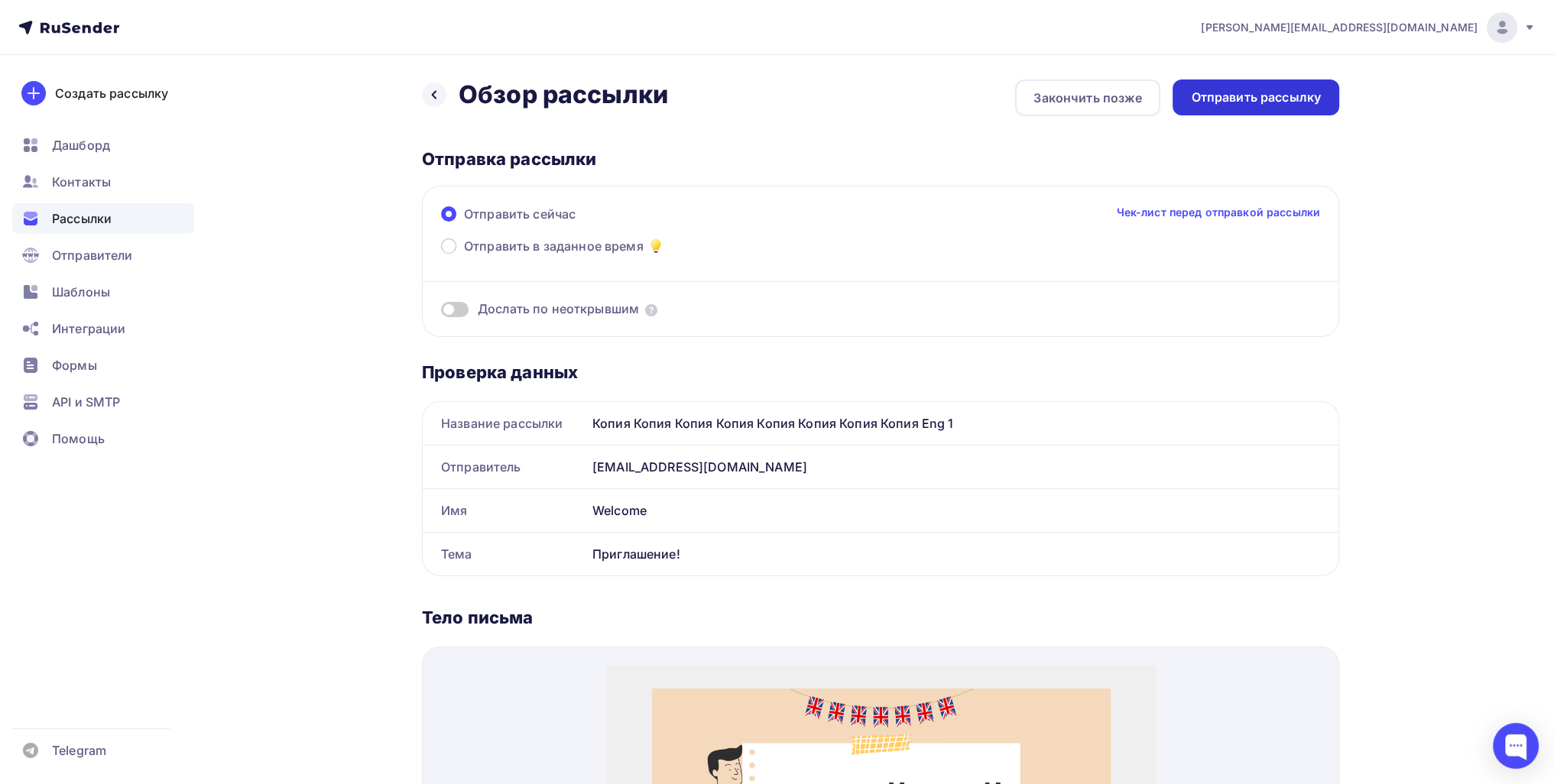
click at [1256, 86] on div "Отправить рассылку" at bounding box center [1255, 97] width 166 height 36
